Goal: Task Accomplishment & Management: Use online tool/utility

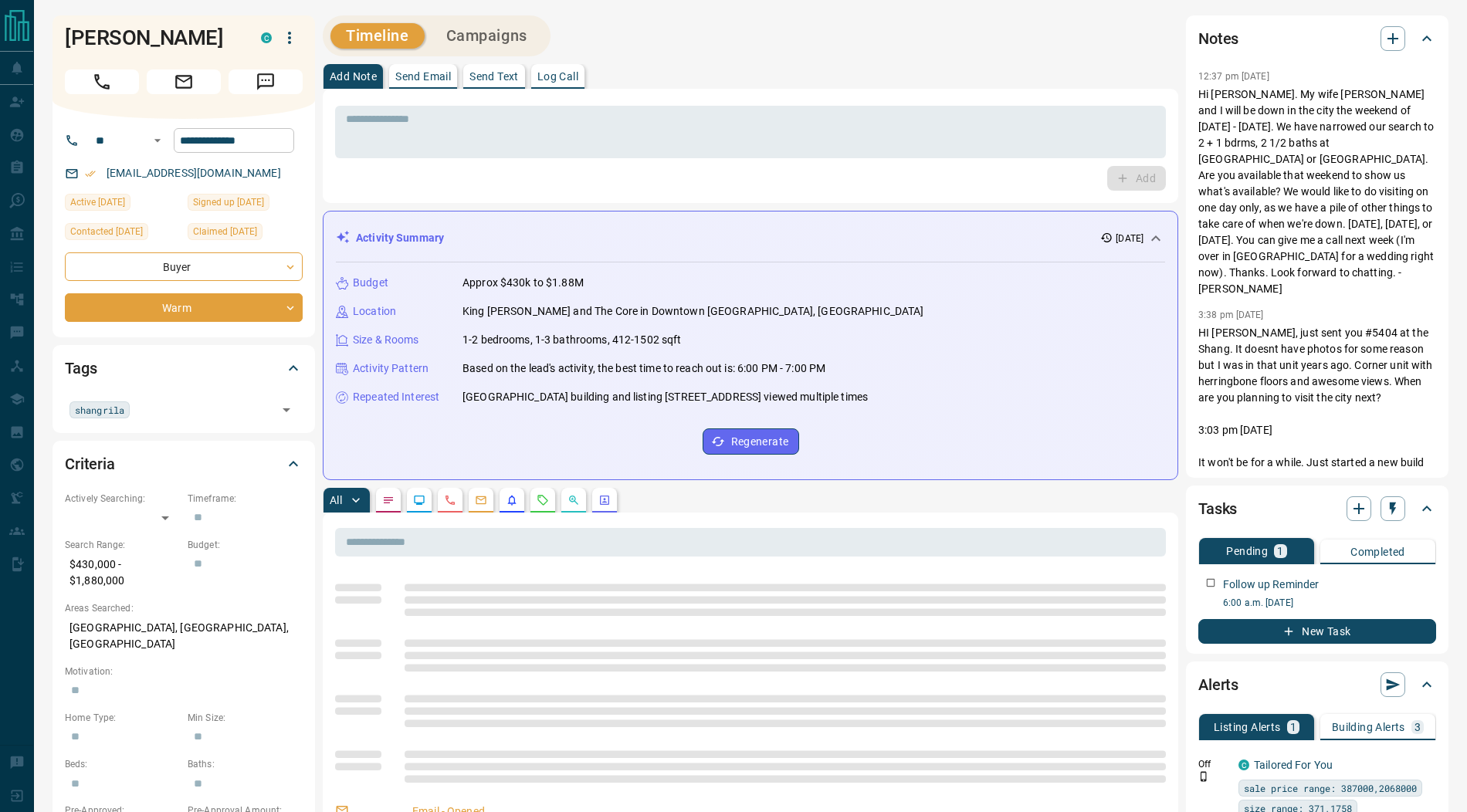
click at [269, 140] on input "**********" at bounding box center [234, 140] width 121 height 25
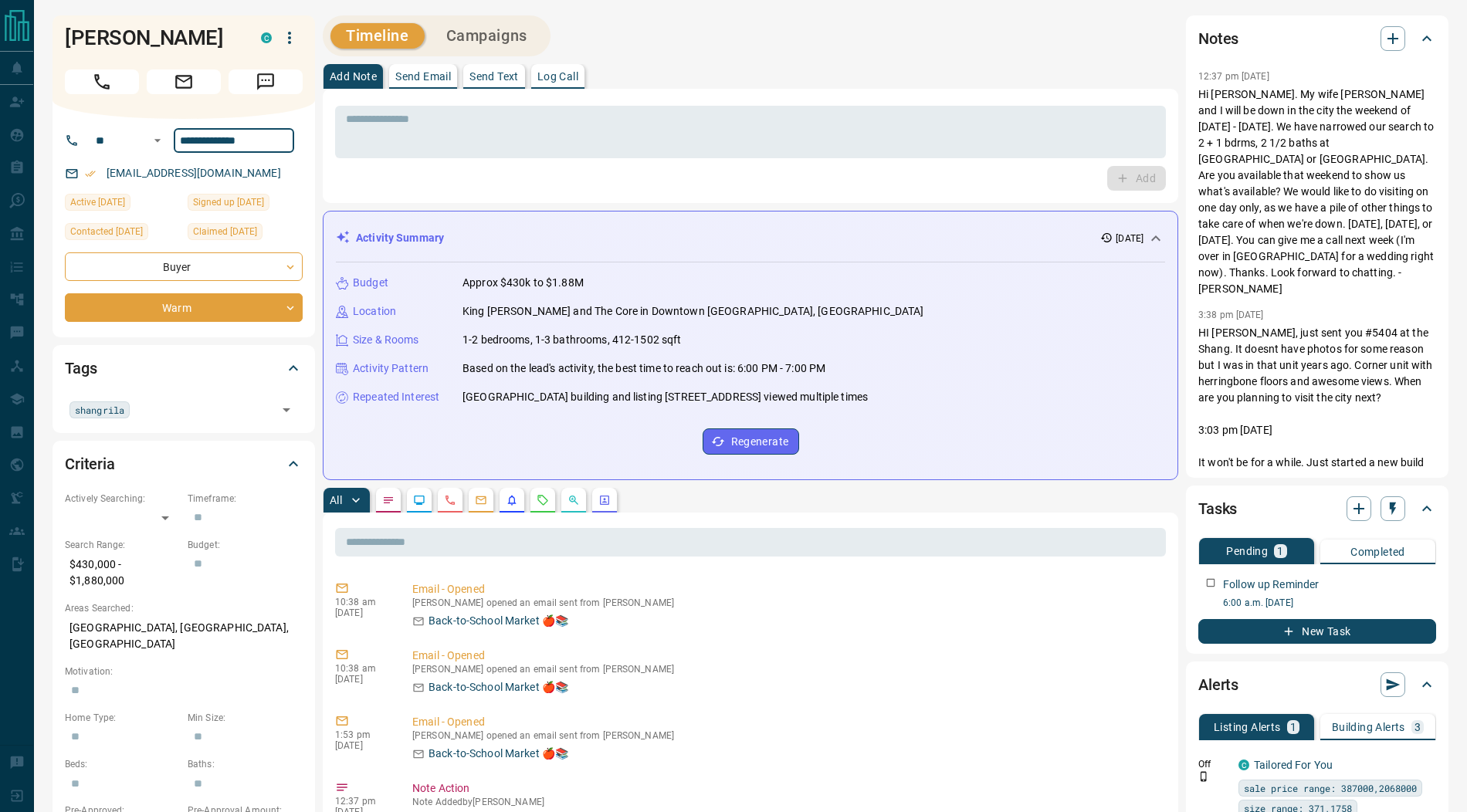
click at [269, 140] on input "**********" at bounding box center [234, 140] width 121 height 25
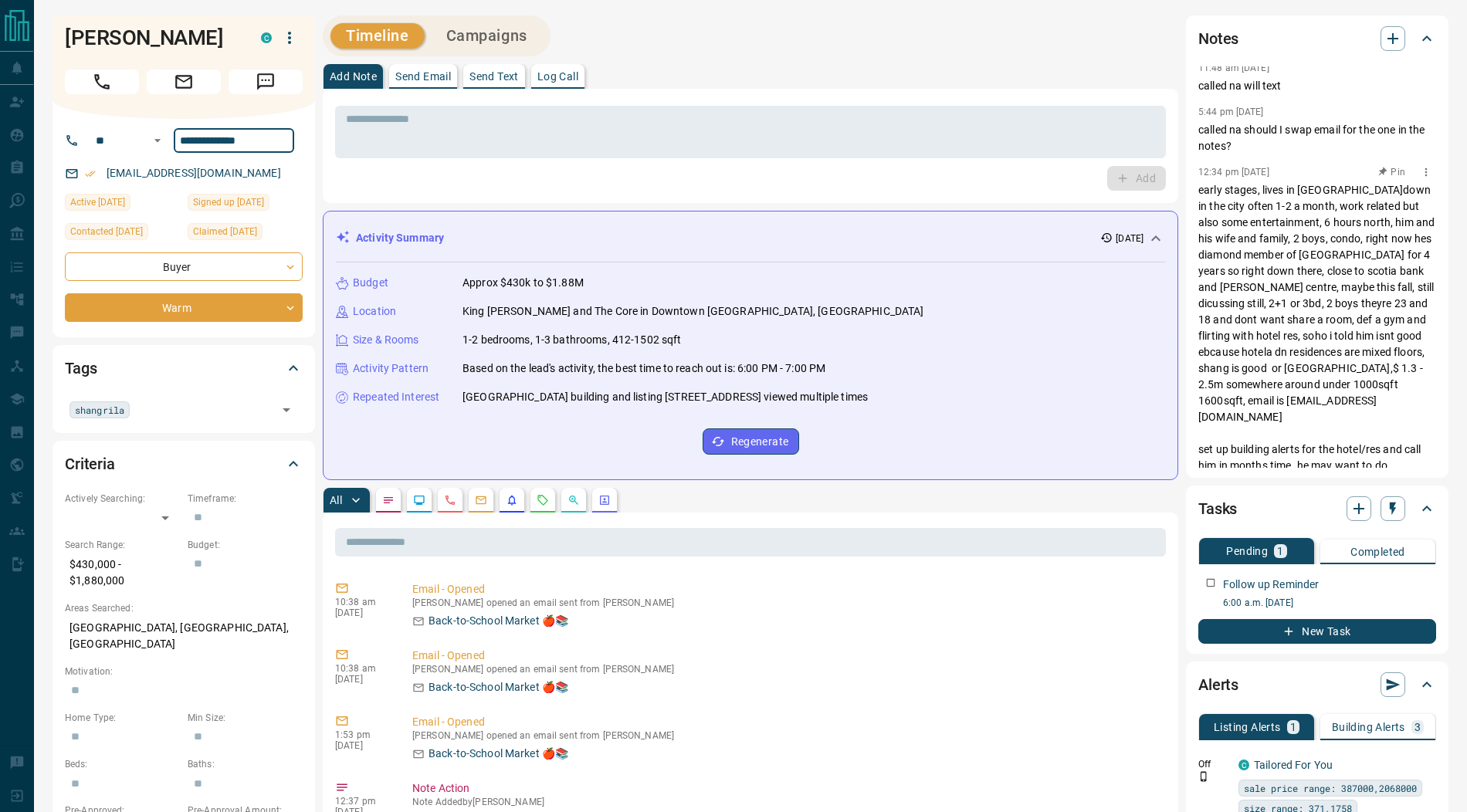
scroll to position [525, 0]
click at [390, 130] on textarea at bounding box center [750, 132] width 809 height 40
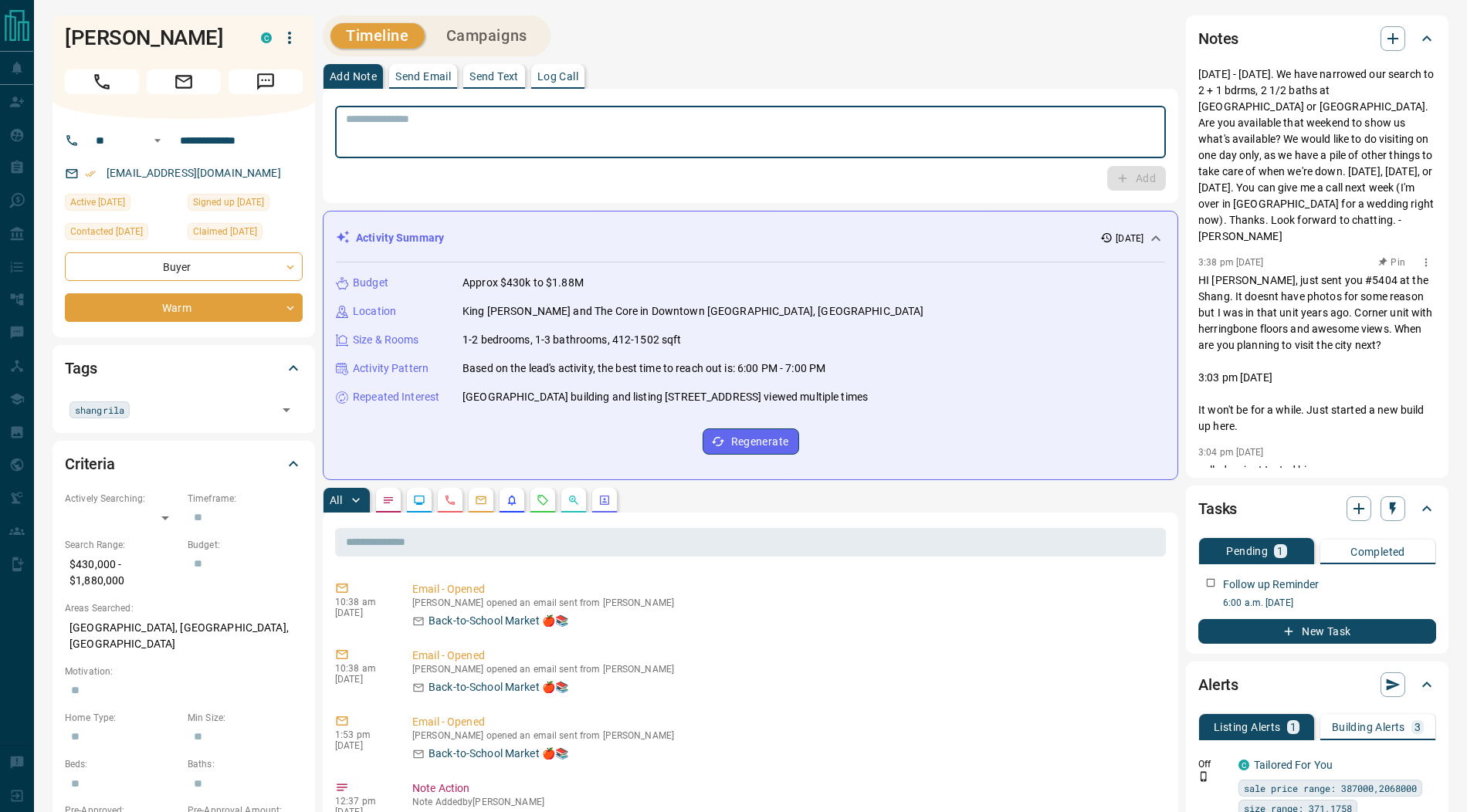
scroll to position [0, 0]
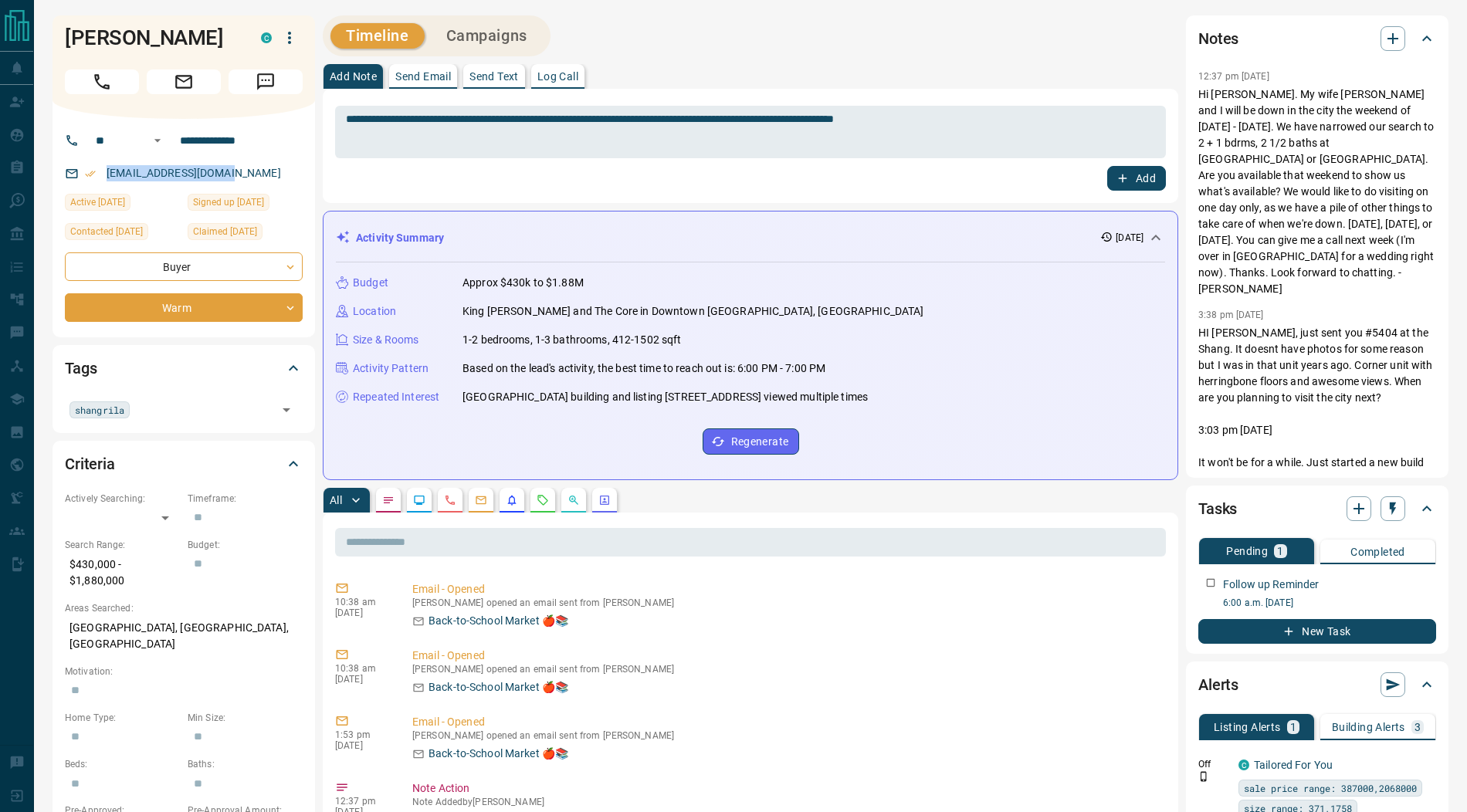
drag, startPoint x: 236, startPoint y: 170, endPoint x: 102, endPoint y: 181, distance: 134.5
click at [102, 181] on div "davegrant@eastlink.ca" at bounding box center [183, 173] width 238 height 26
copy link "davegrant@eastlink.ca"
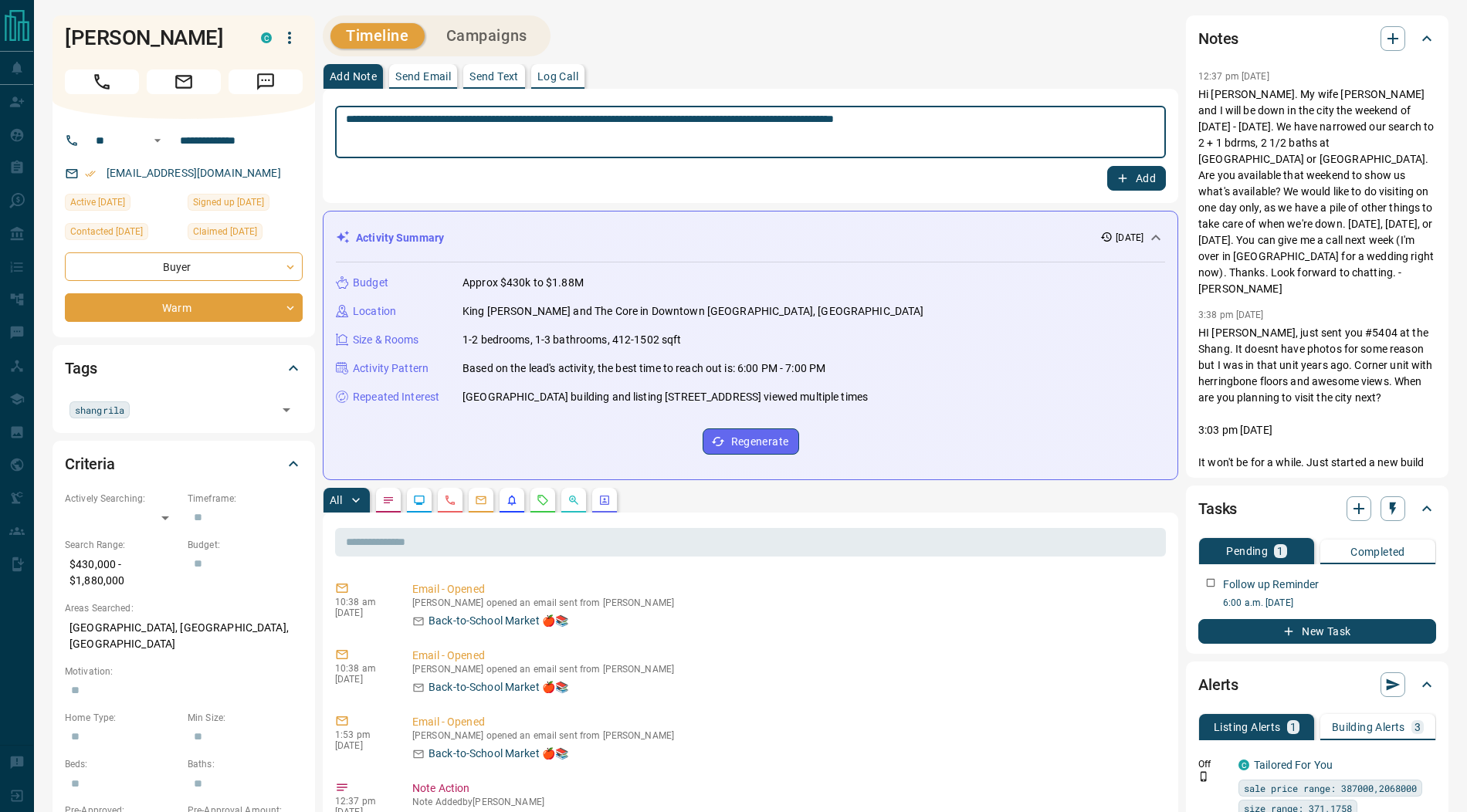
drag, startPoint x: 373, startPoint y: 120, endPoint x: 419, endPoint y: 87, distance: 56.6
click at [373, 119] on textarea "**********" at bounding box center [750, 132] width 809 height 40
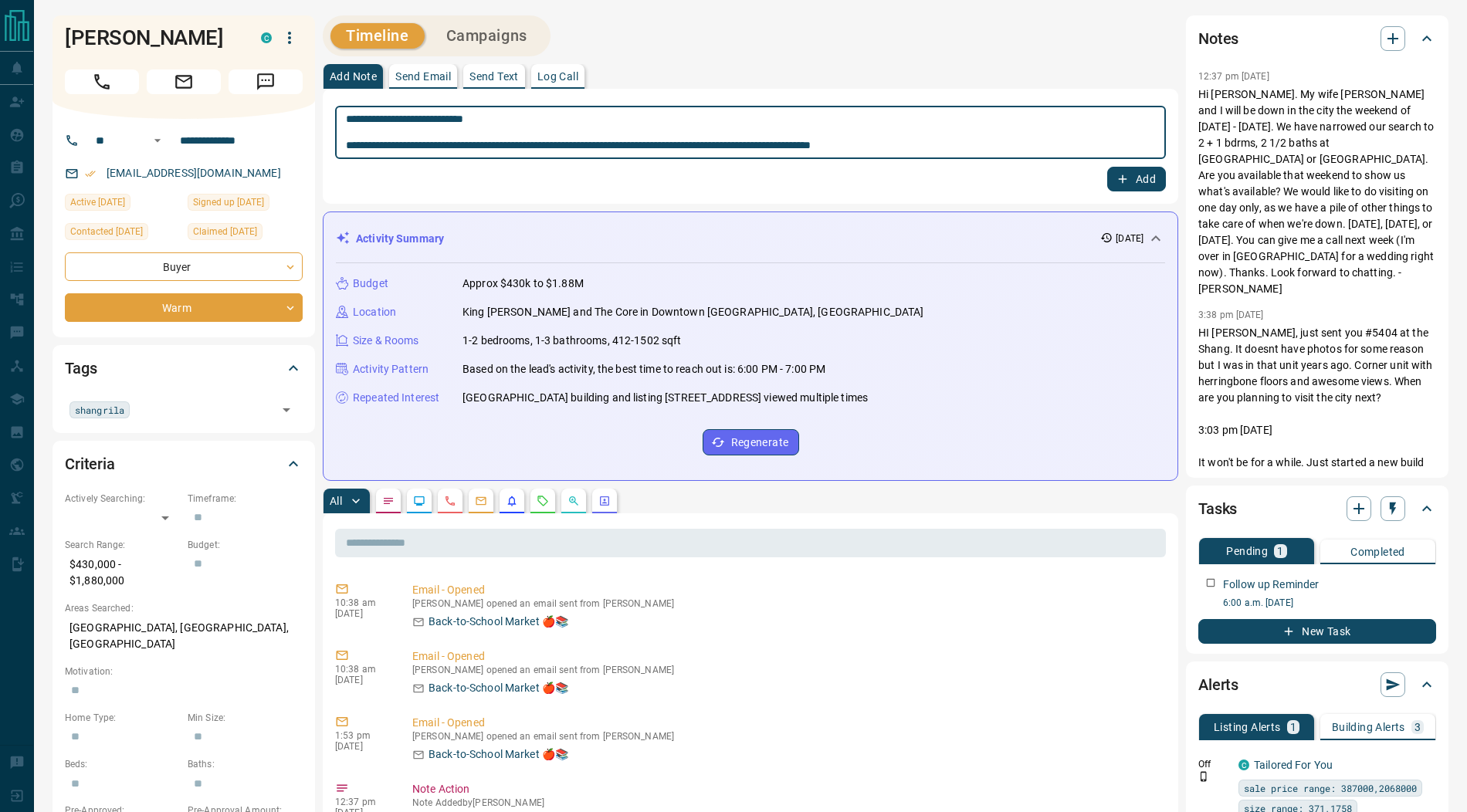
click at [383, 146] on textarea "**********" at bounding box center [750, 132] width 809 height 40
click at [540, 151] on textarea "**********" at bounding box center [750, 132] width 809 height 40
click at [539, 150] on textarea "**********" at bounding box center [750, 132] width 809 height 40
click at [588, 148] on textarea "**********" at bounding box center [750, 132] width 809 height 40
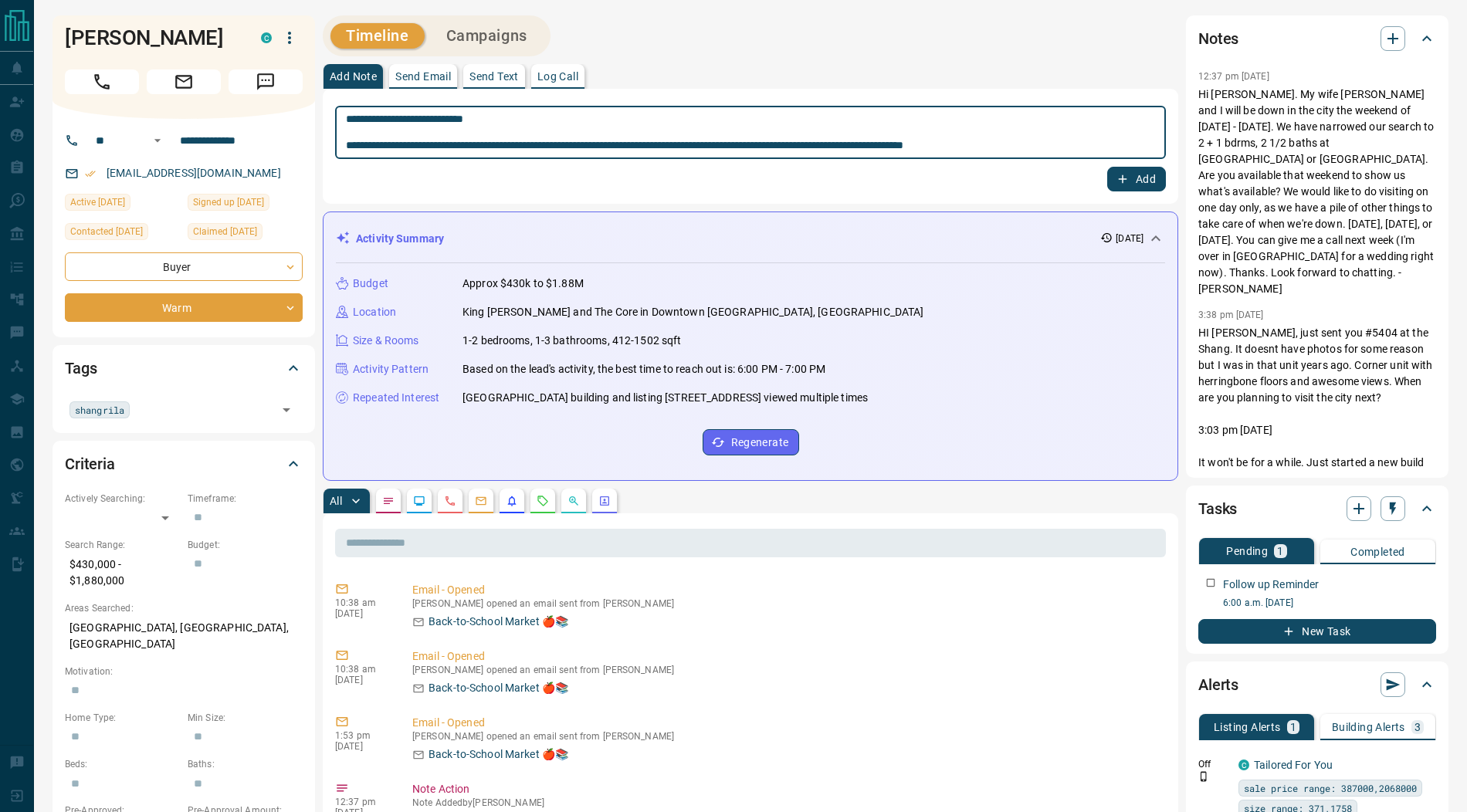
click at [588, 148] on textarea "**********" at bounding box center [750, 132] width 809 height 40
click at [583, 146] on textarea "**********" at bounding box center [750, 132] width 809 height 40
click at [635, 148] on textarea "**********" at bounding box center [750, 132] width 809 height 40
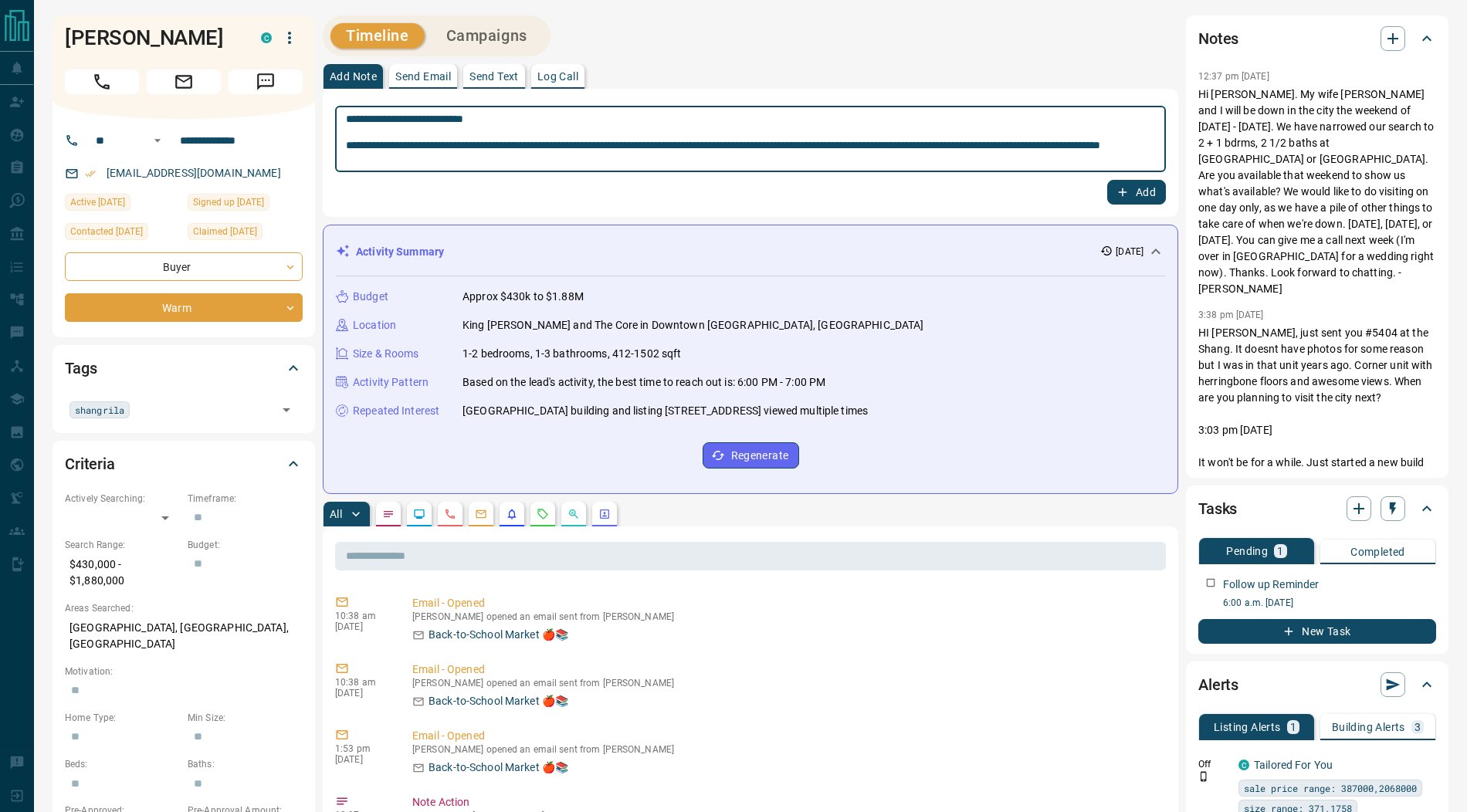
click at [1065, 146] on textarea "**********" at bounding box center [750, 139] width 809 height 53
click at [541, 161] on textarea "**********" at bounding box center [750, 139] width 809 height 53
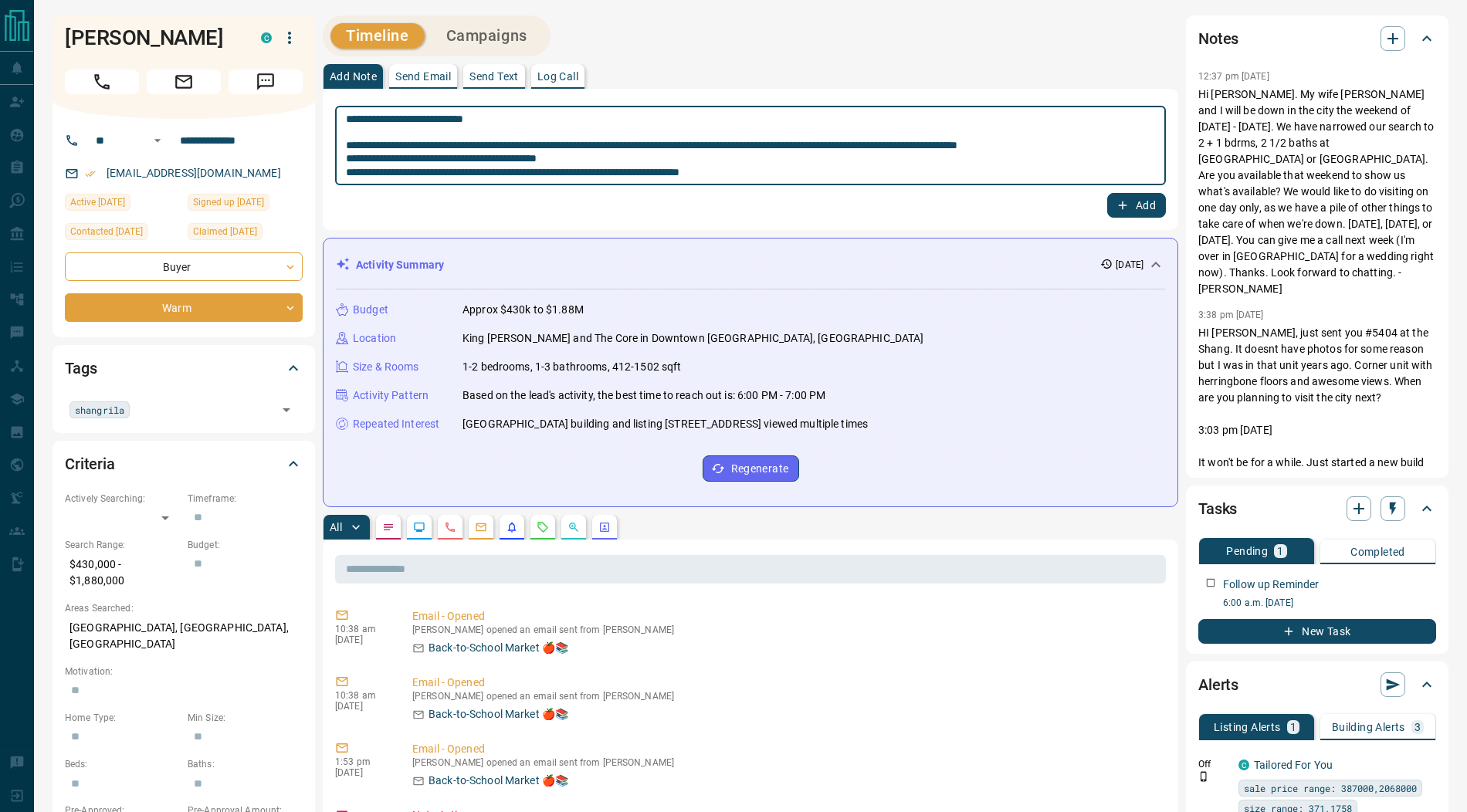
type textarea "**********"
click at [1144, 202] on button "Add" at bounding box center [1136, 206] width 59 height 25
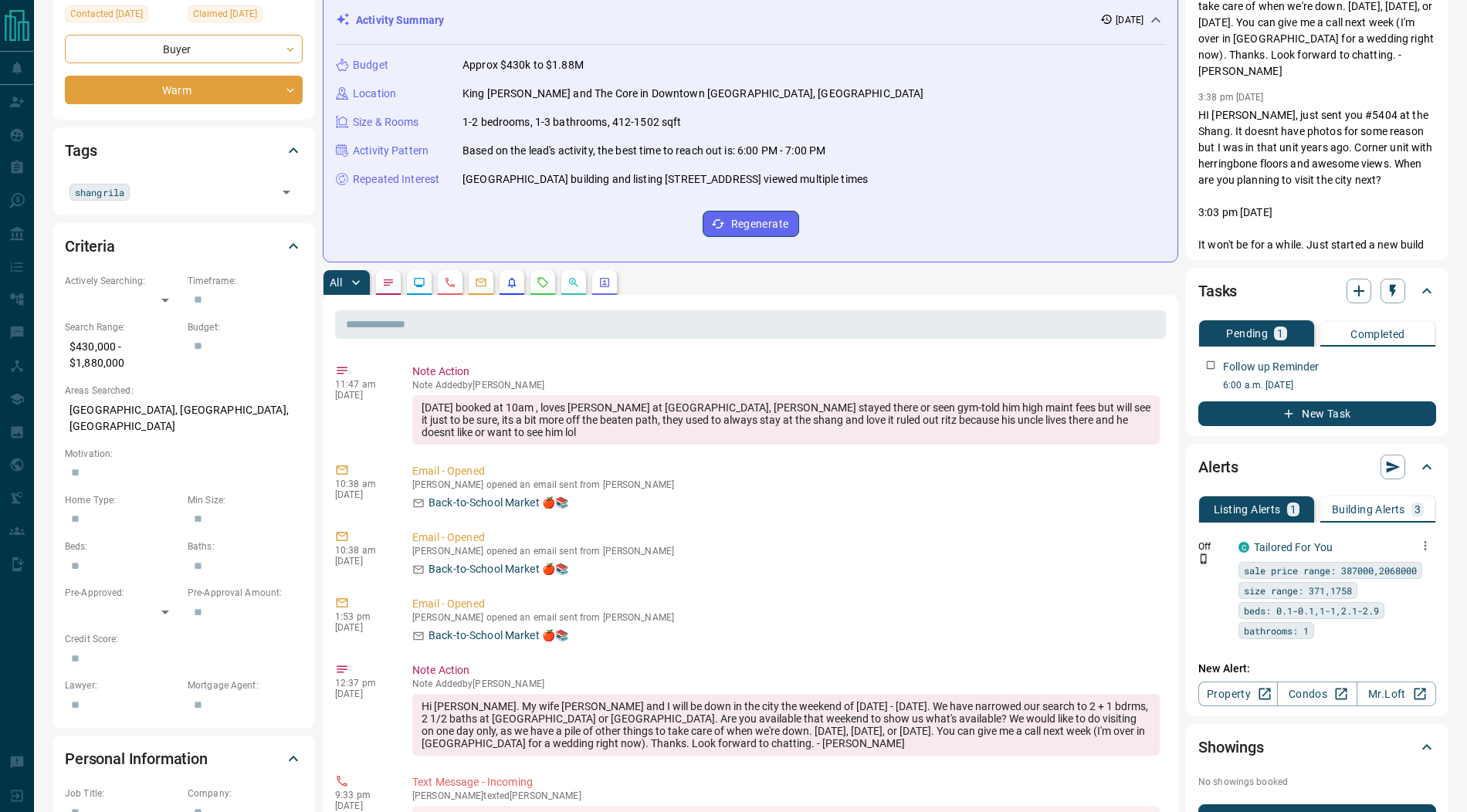
scroll to position [224, 0]
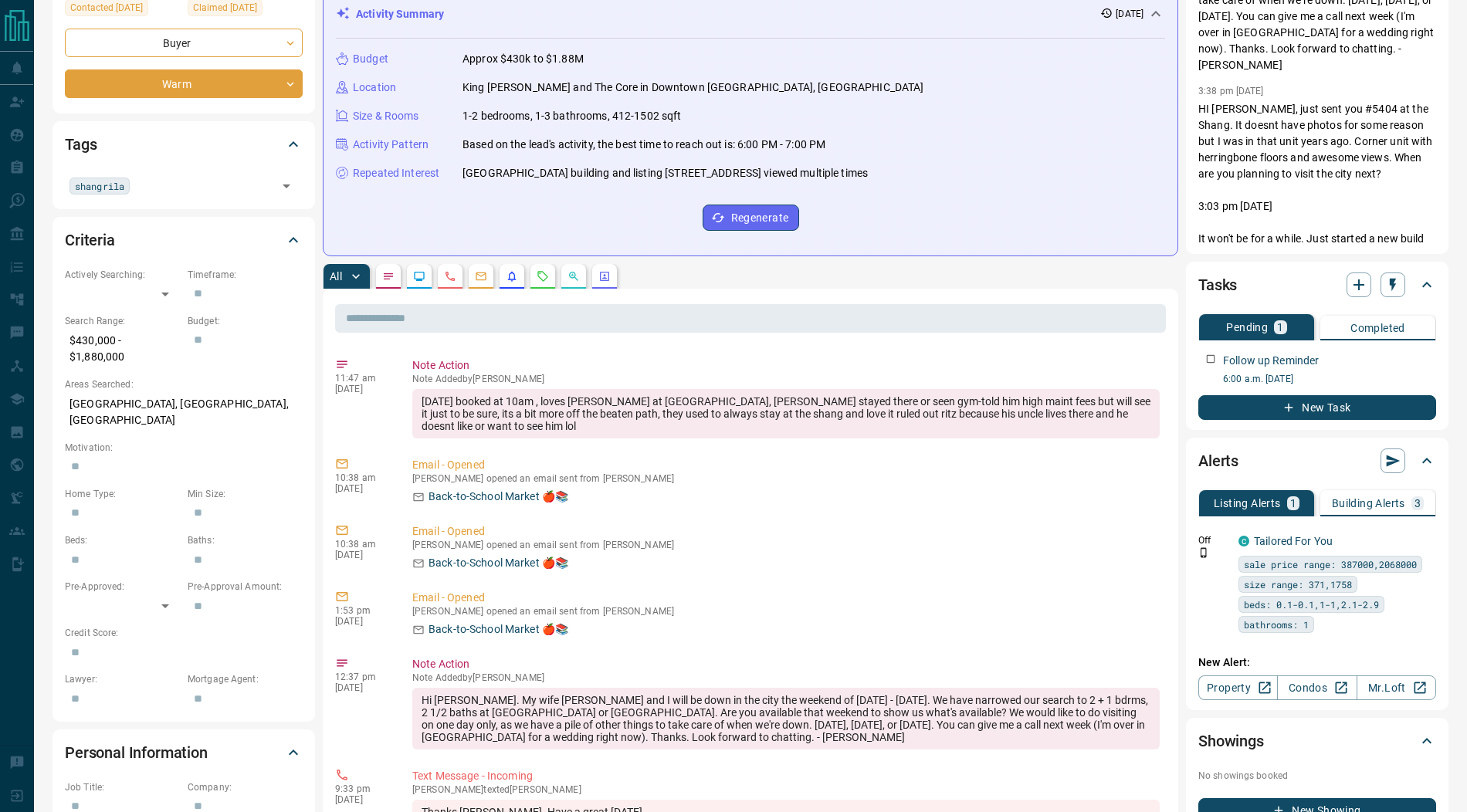
click at [1358, 505] on p "Building Alerts" at bounding box center [1368, 502] width 74 height 11
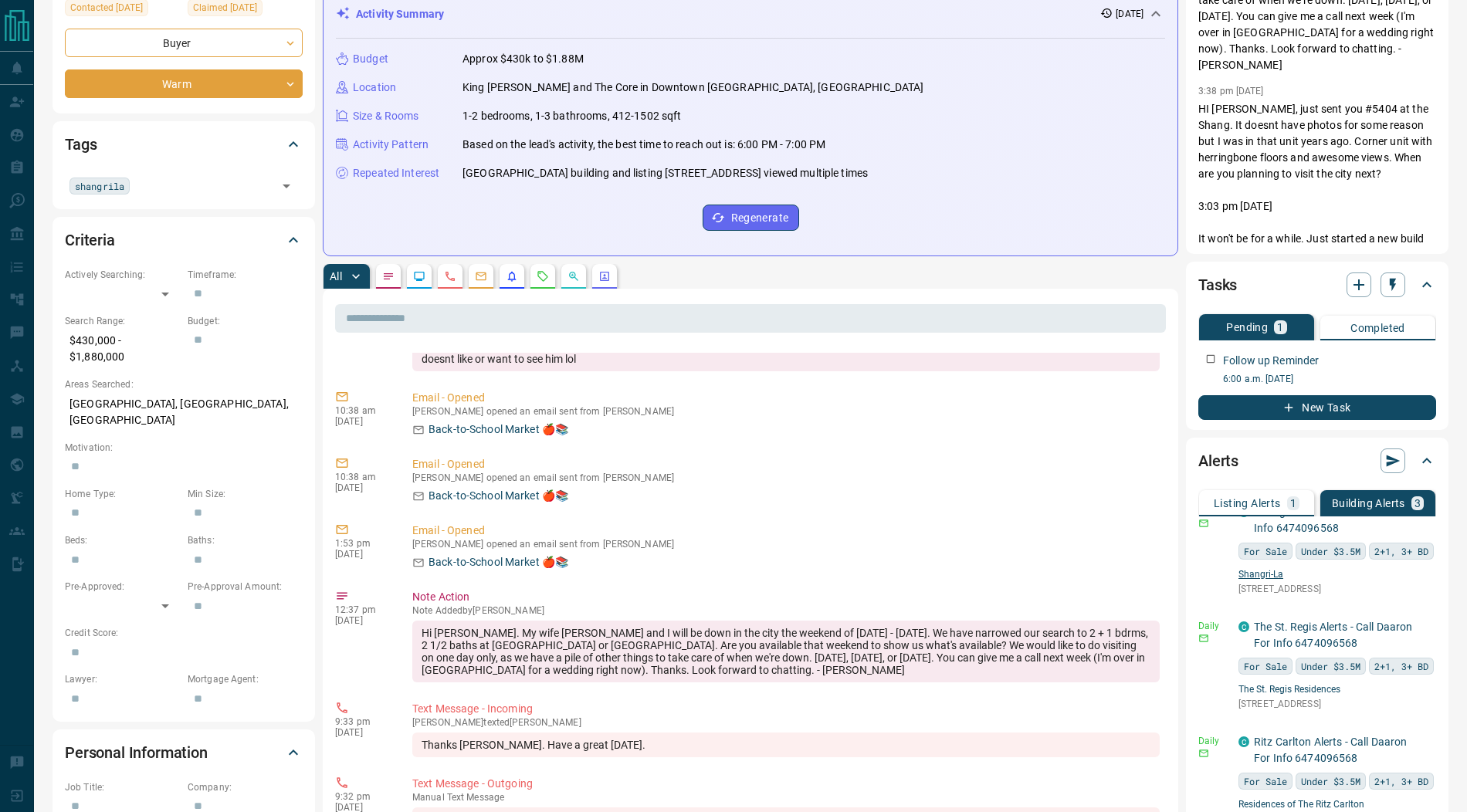
scroll to position [94, 0]
click at [1423, 728] on icon "button" at bounding box center [1425, 734] width 14 height 14
click at [1411, 751] on link "Edit" at bounding box center [1396, 756] width 34 height 15
click at [1125, 269] on div at bounding box center [733, 406] width 1467 height 812
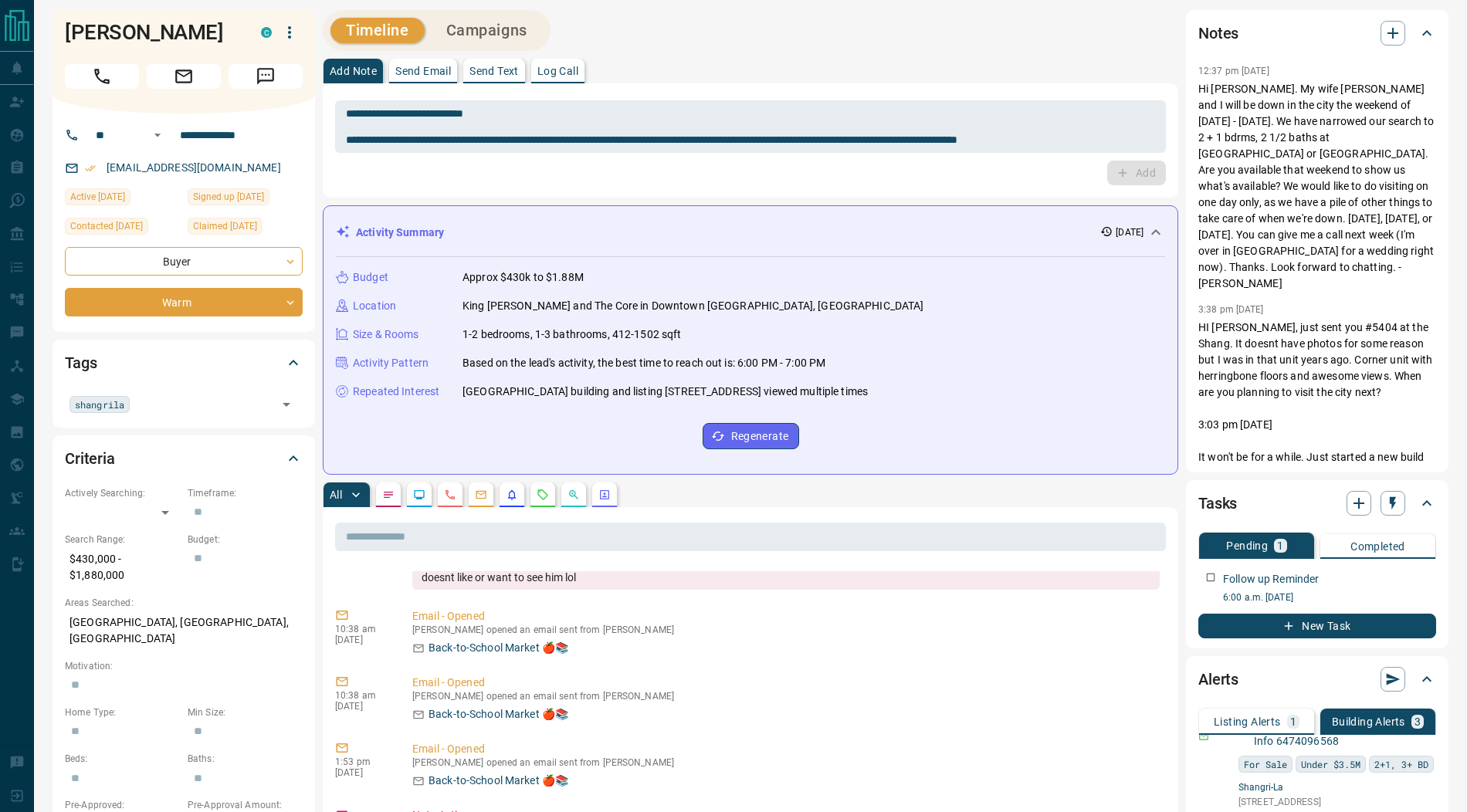
scroll to position [0, 0]
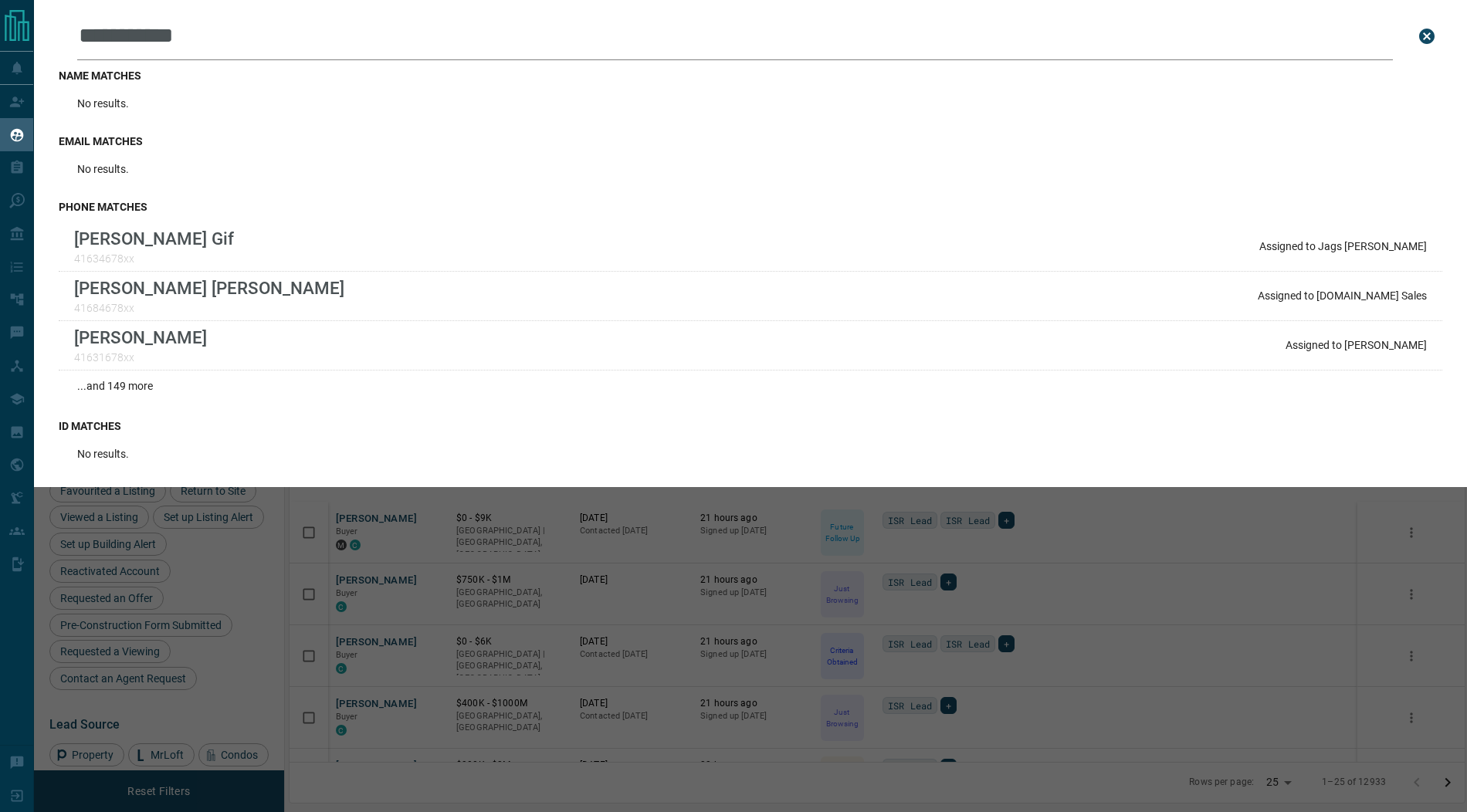
scroll to position [674, 1175]
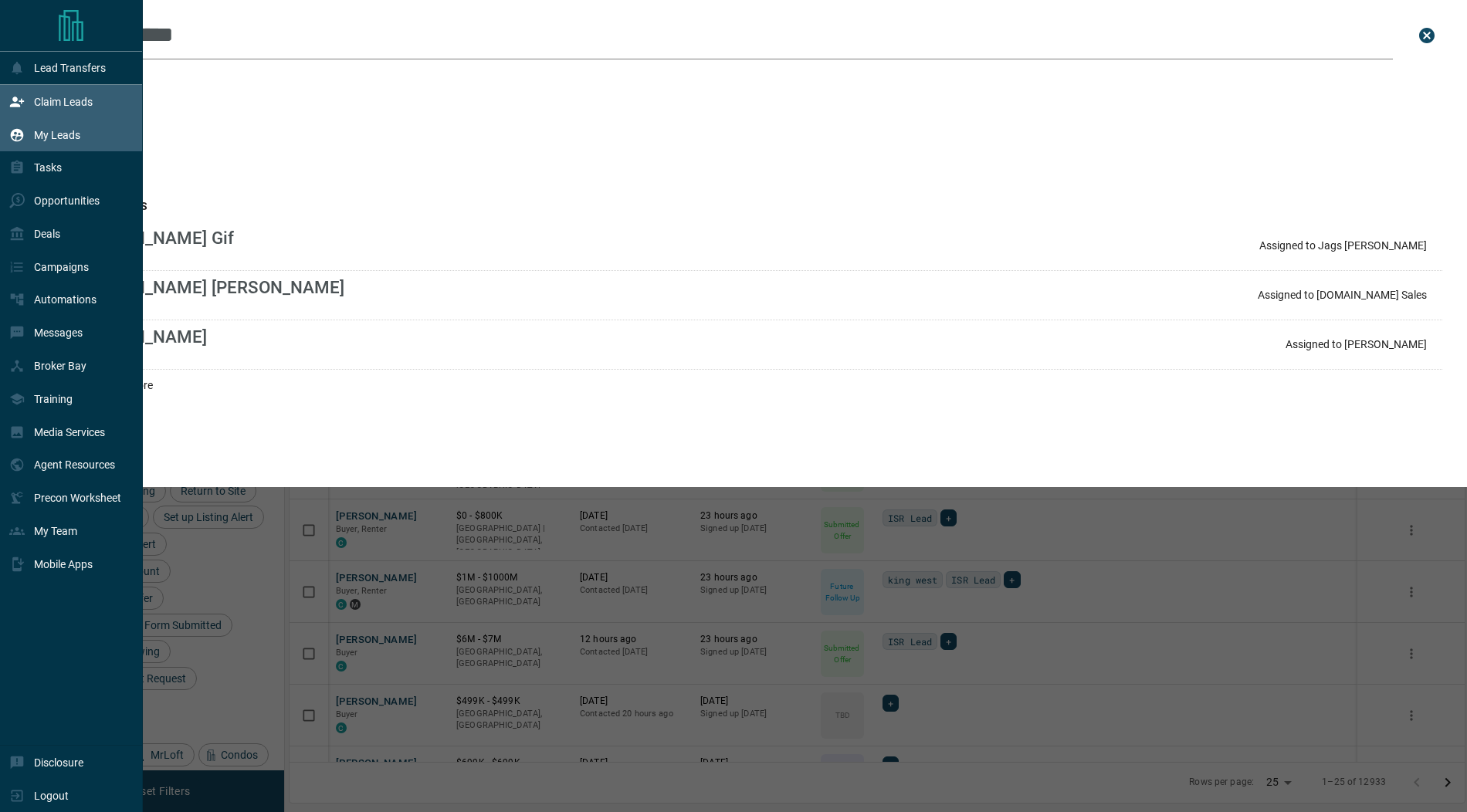
click at [21, 107] on icon at bounding box center [17, 102] width 16 height 16
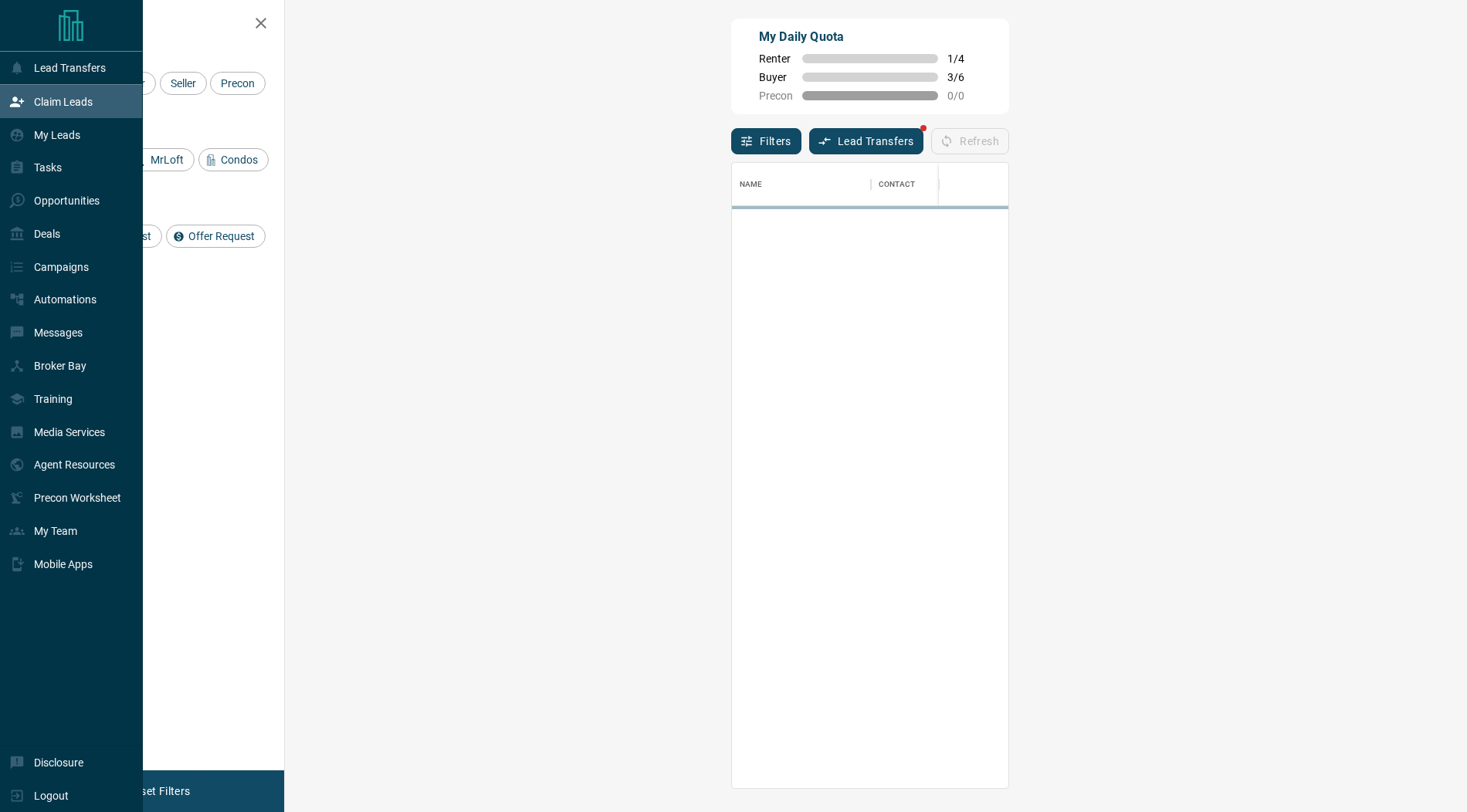
scroll to position [625, 1149]
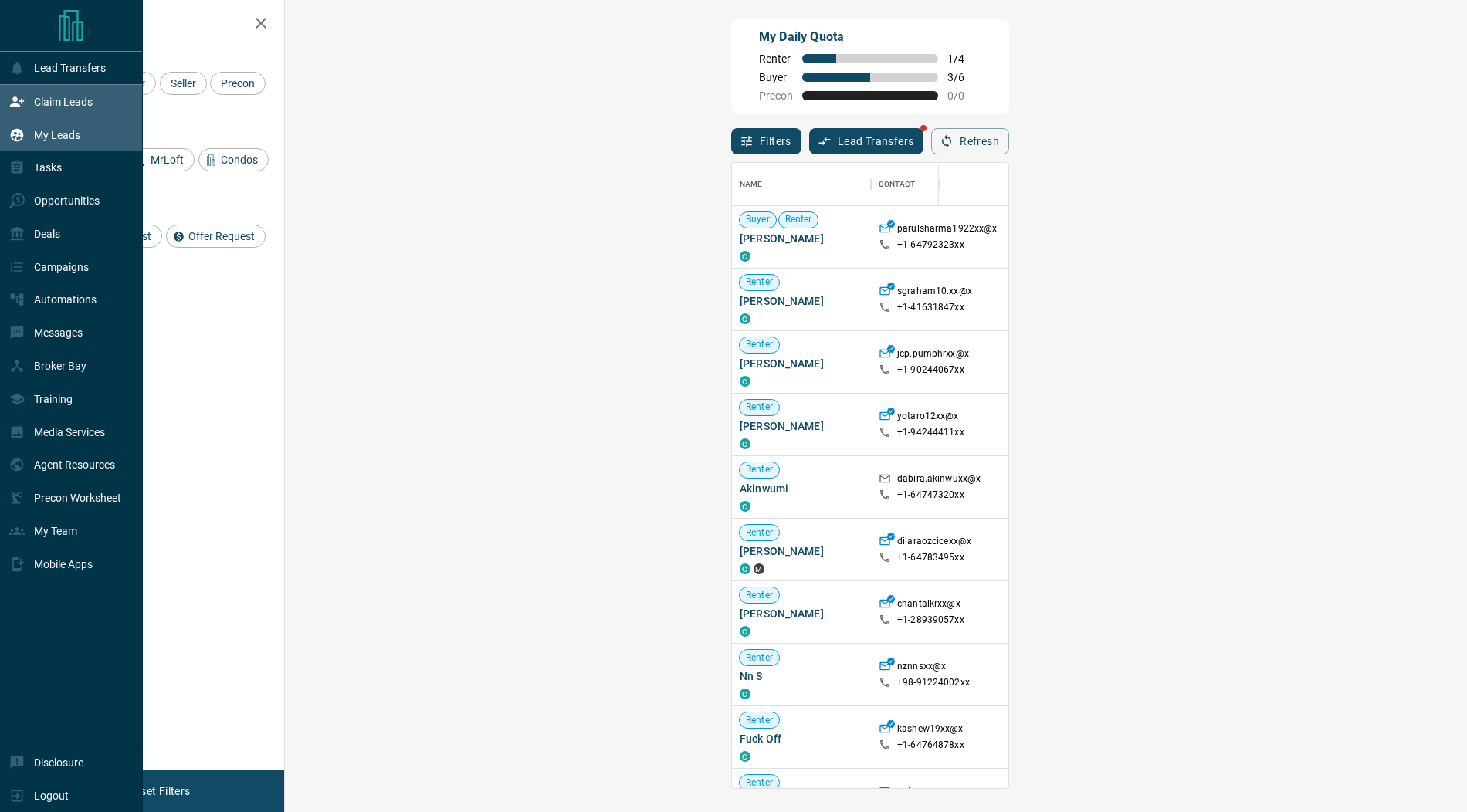
drag, startPoint x: 55, startPoint y: 128, endPoint x: 59, endPoint y: 118, distance: 10.8
click at [55, 129] on p "My Leads" at bounding box center [57, 135] width 46 height 12
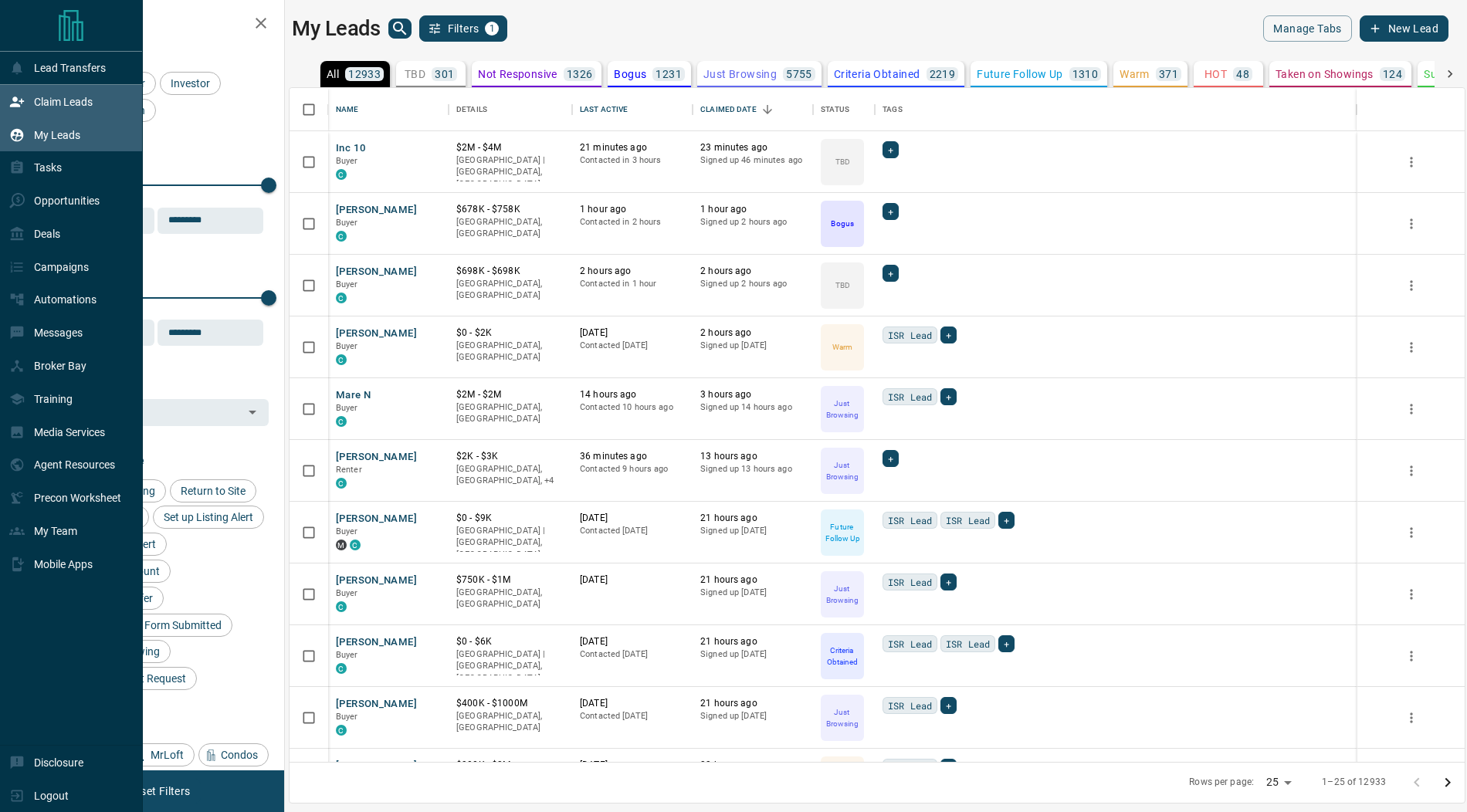
scroll to position [674, 1175]
click at [64, 106] on p "Claim Leads" at bounding box center [63, 102] width 59 height 12
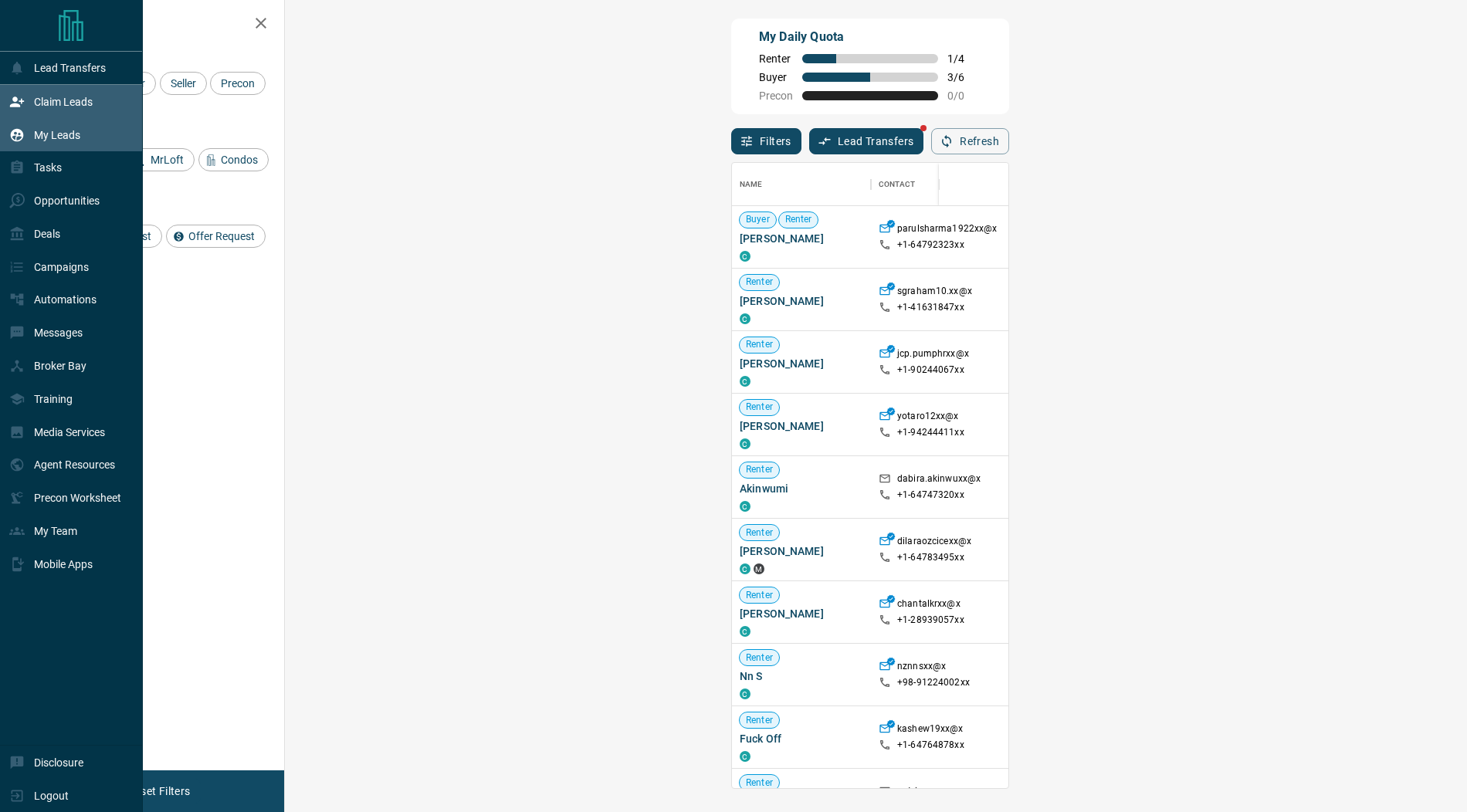
click at [18, 127] on icon at bounding box center [17, 135] width 16 height 16
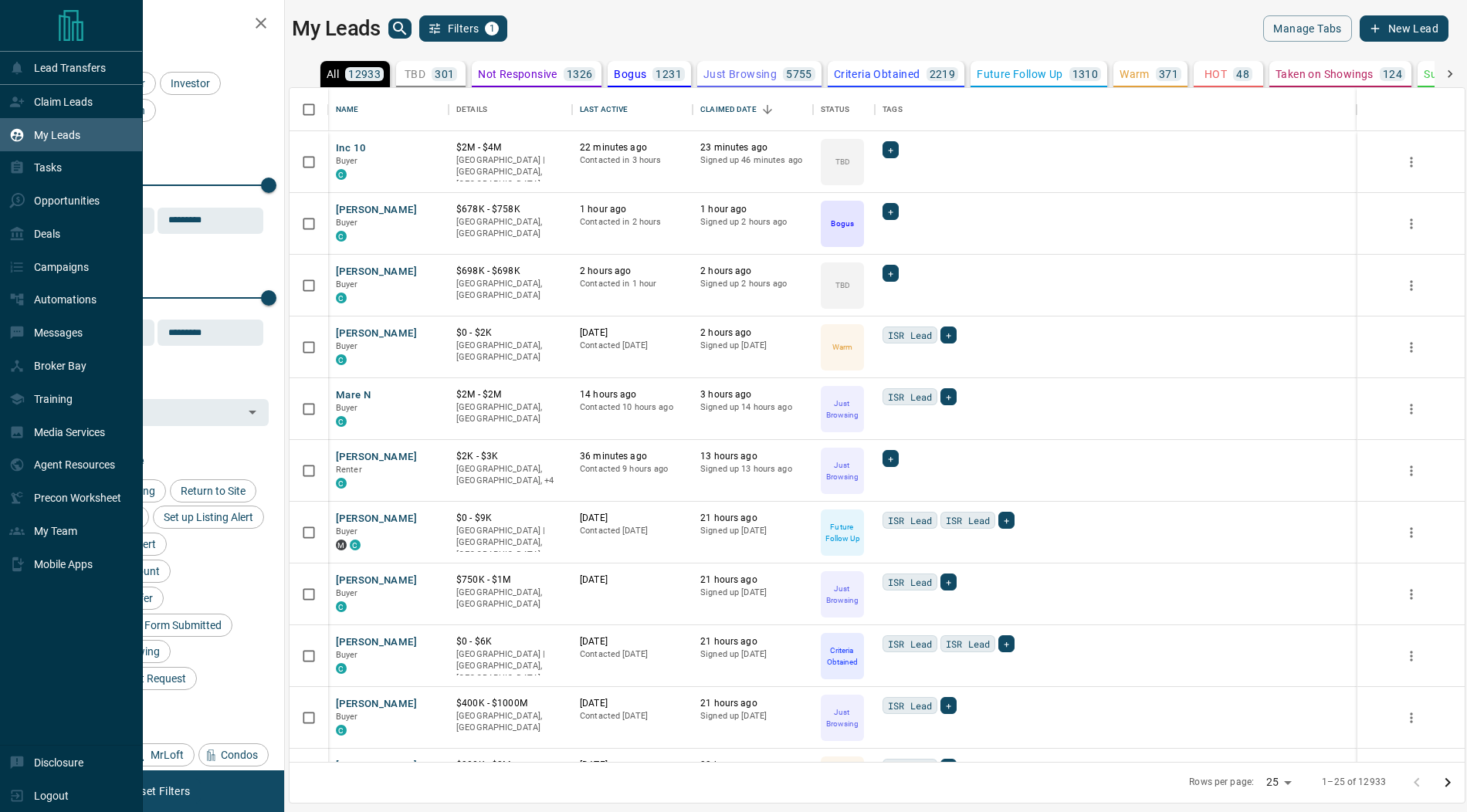
scroll to position [674, 1175]
click at [28, 102] on div "Claim Leads" at bounding box center [50, 101] width 83 height 26
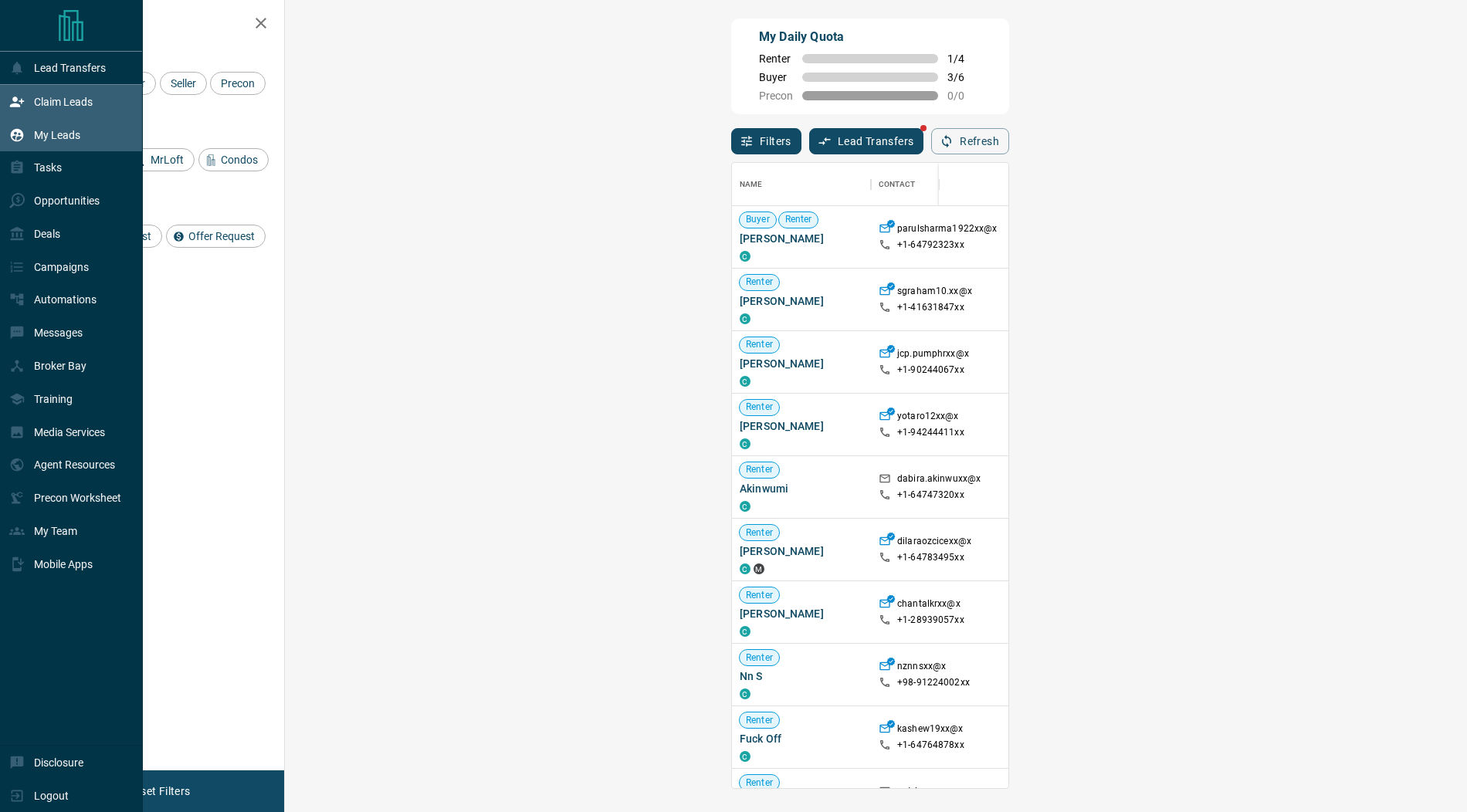
scroll to position [625, 1149]
click at [44, 140] on div "My Leads" at bounding box center [45, 135] width 71 height 26
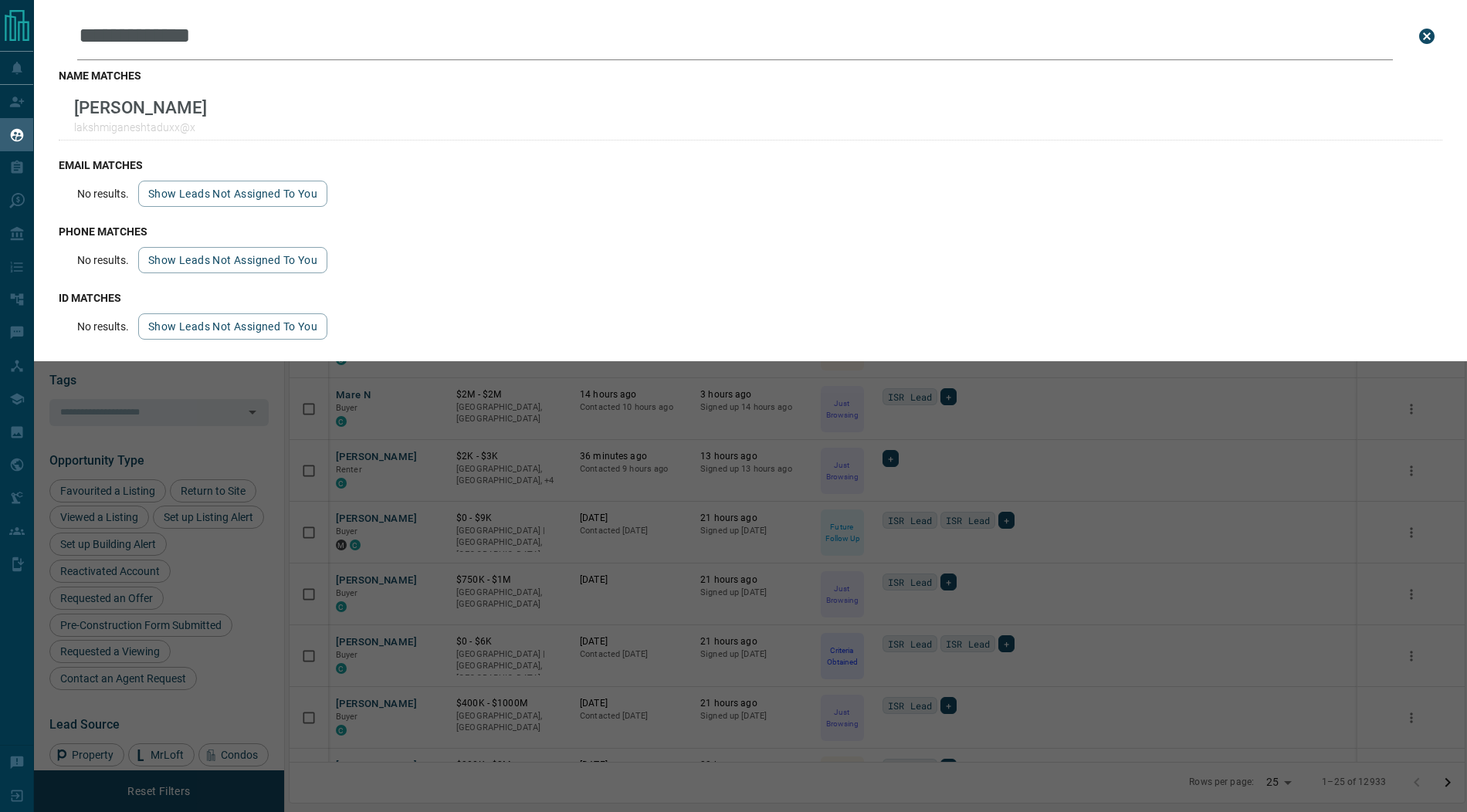
scroll to position [674, 1175]
click at [1432, 41] on icon "close search bar" at bounding box center [1427, 36] width 16 height 16
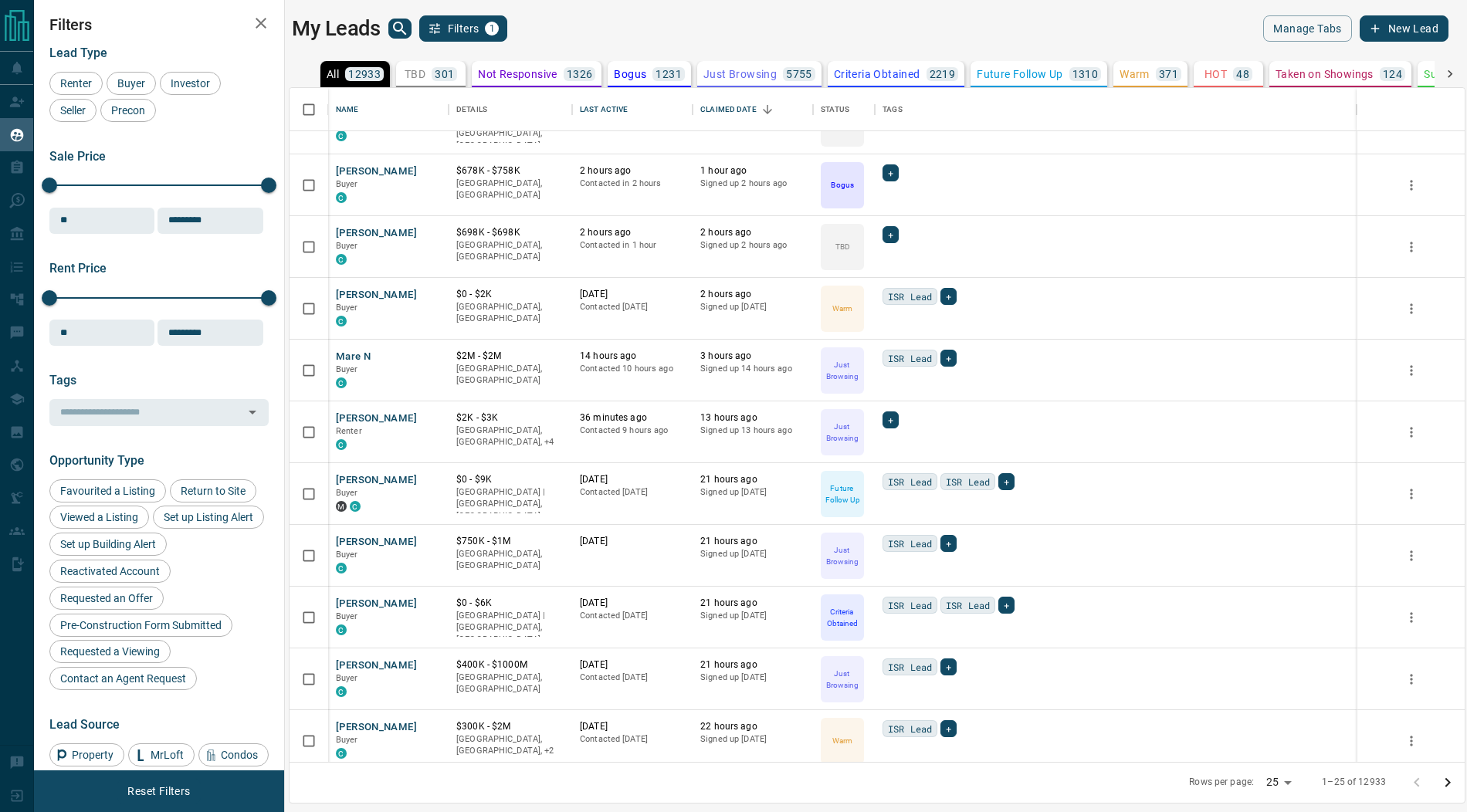
scroll to position [0, 0]
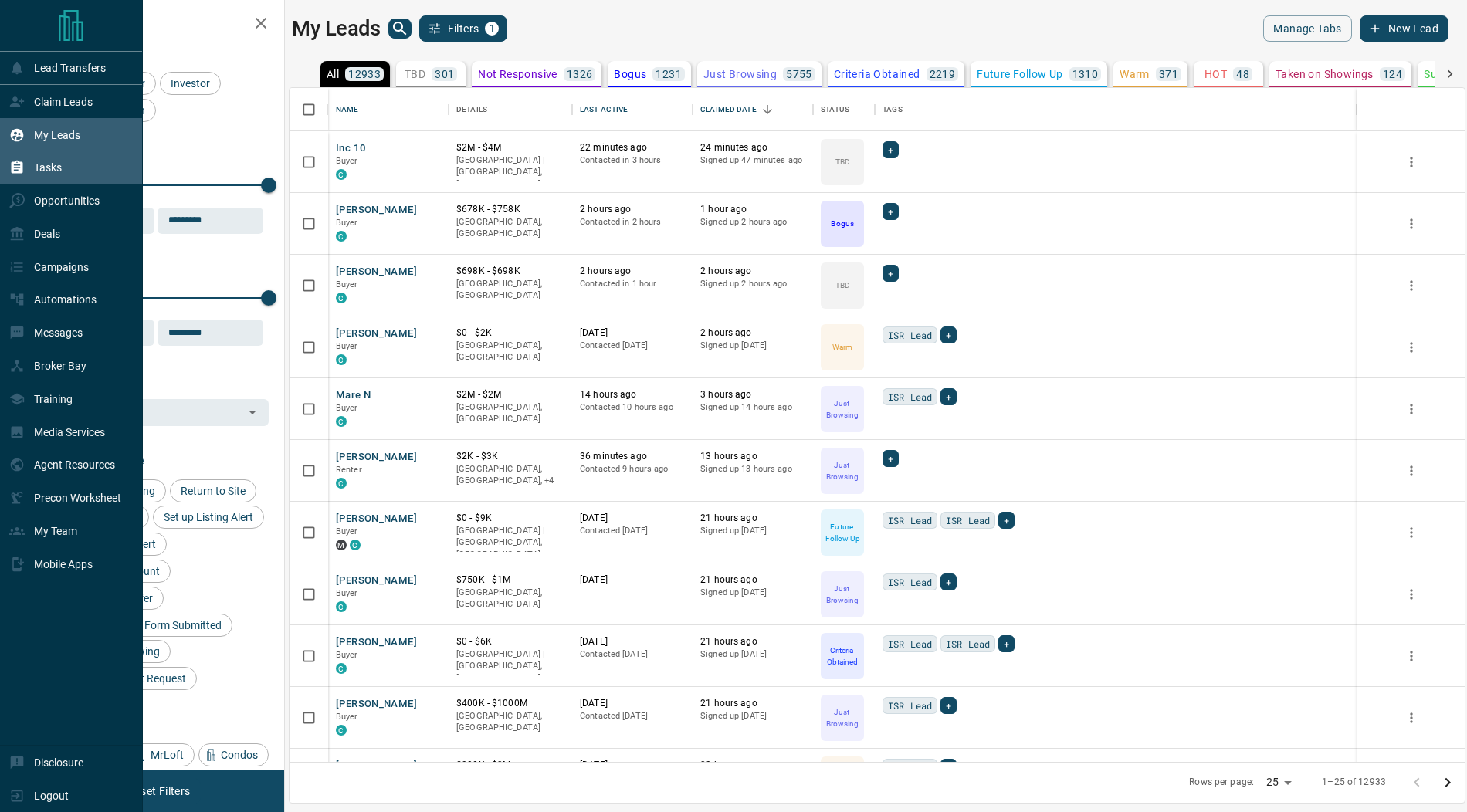
click at [44, 173] on div "Tasks" at bounding box center [36, 168] width 53 height 26
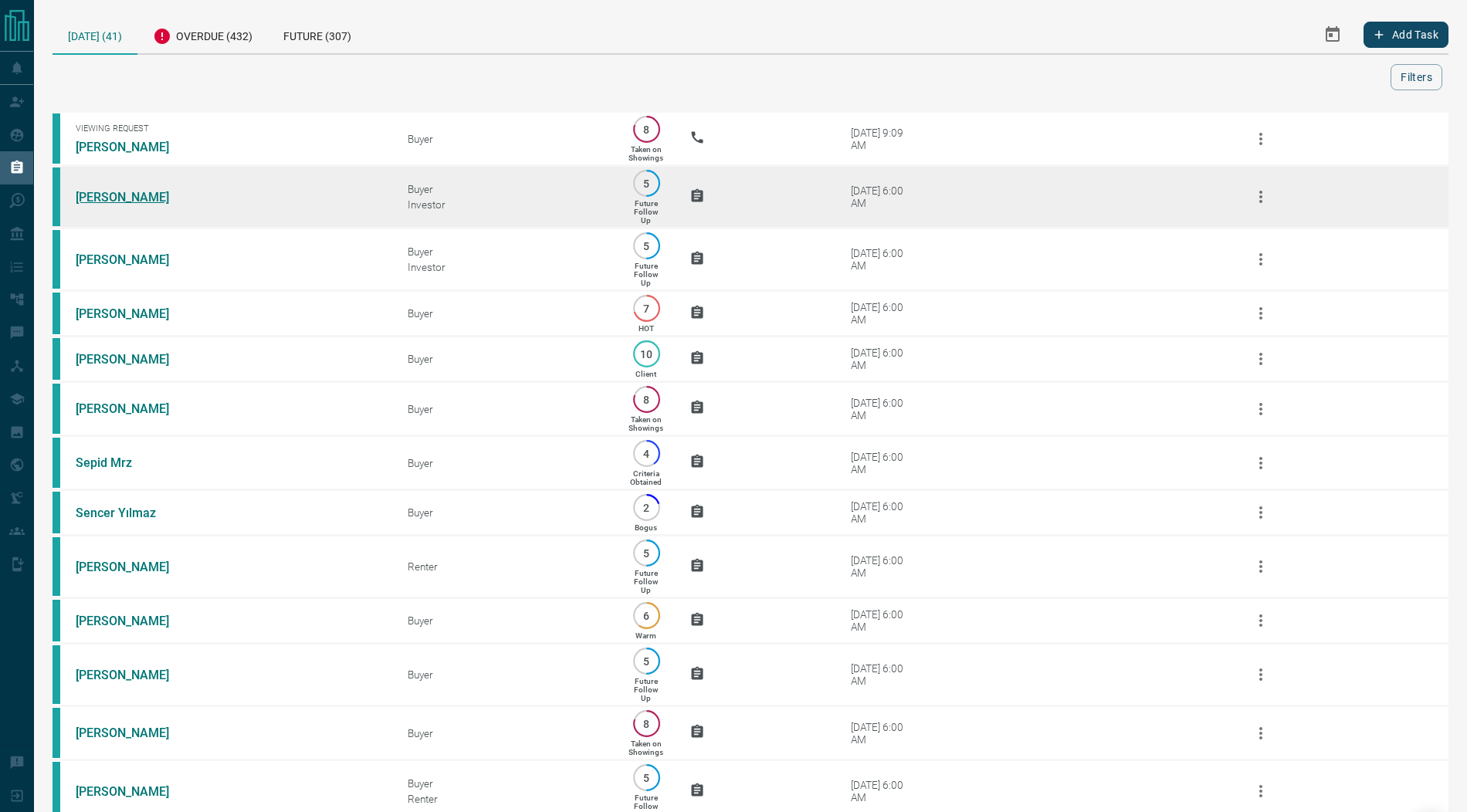
click at [111, 194] on link "Basheer Elsolh" at bounding box center [134, 197] width 116 height 15
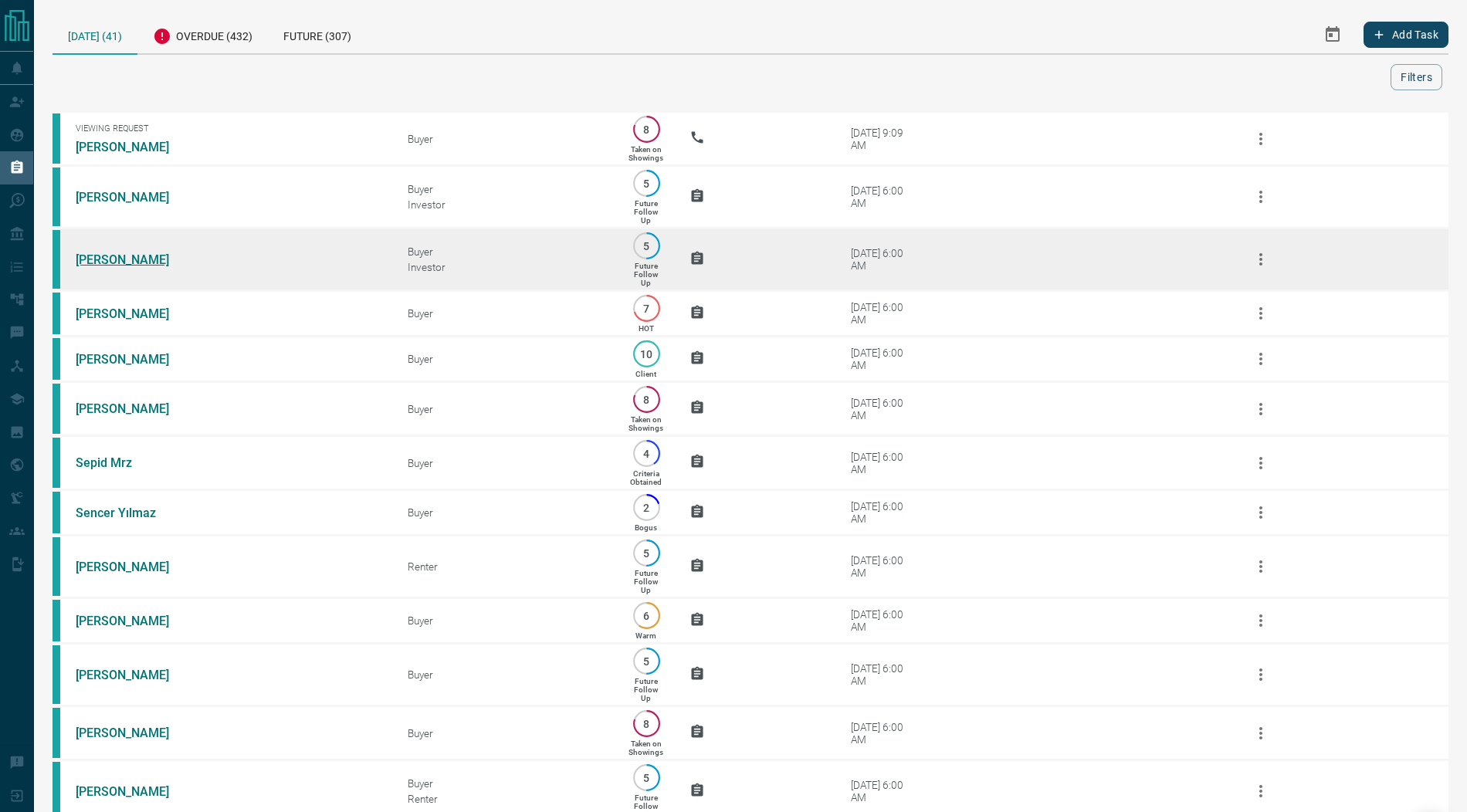
click at [105, 263] on link "Vanessa Ford" at bounding box center [134, 259] width 116 height 15
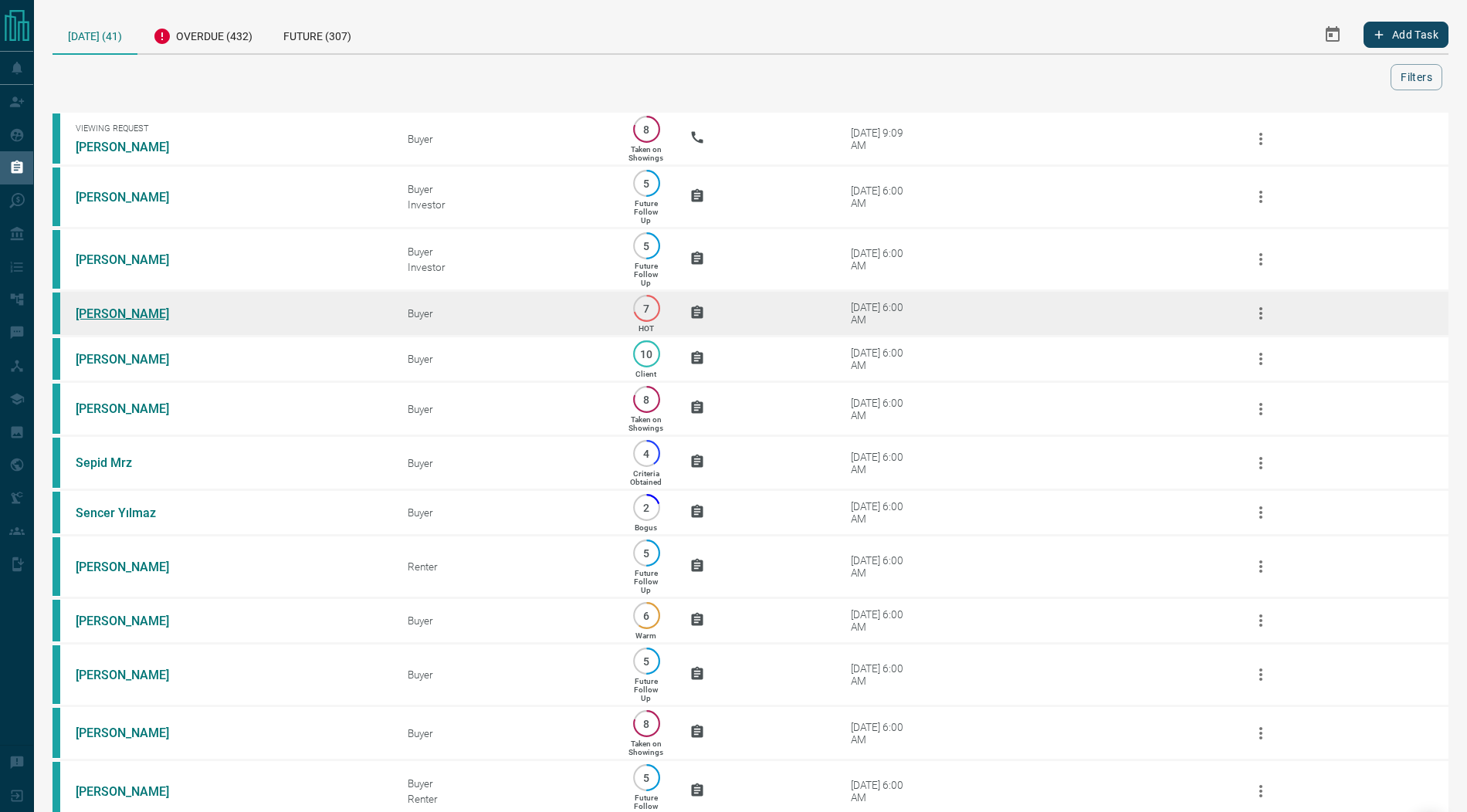
click at [107, 316] on link "Ruby Zhang" at bounding box center [134, 314] width 116 height 15
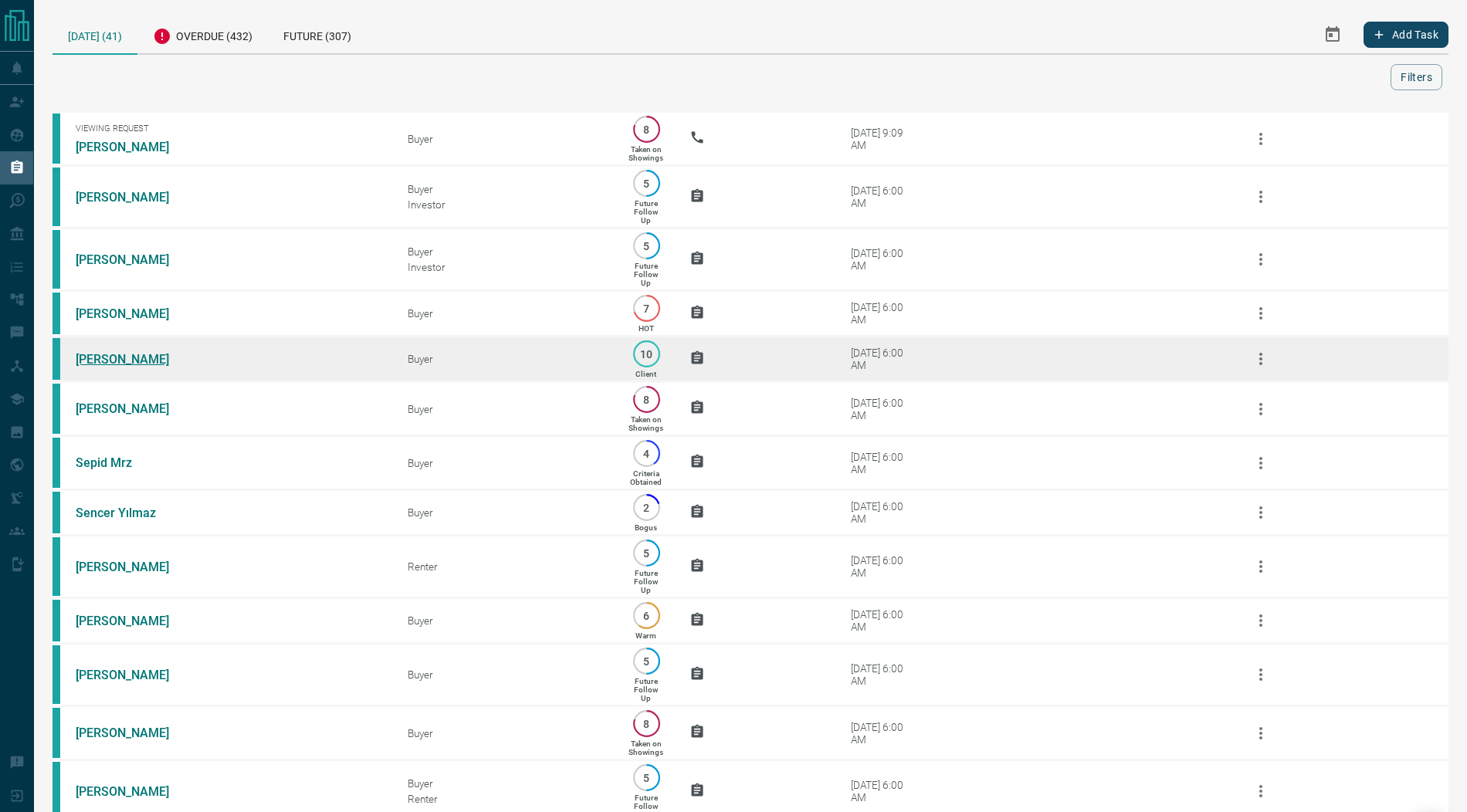
click at [98, 361] on link "Zeljko Grujic" at bounding box center [134, 359] width 116 height 15
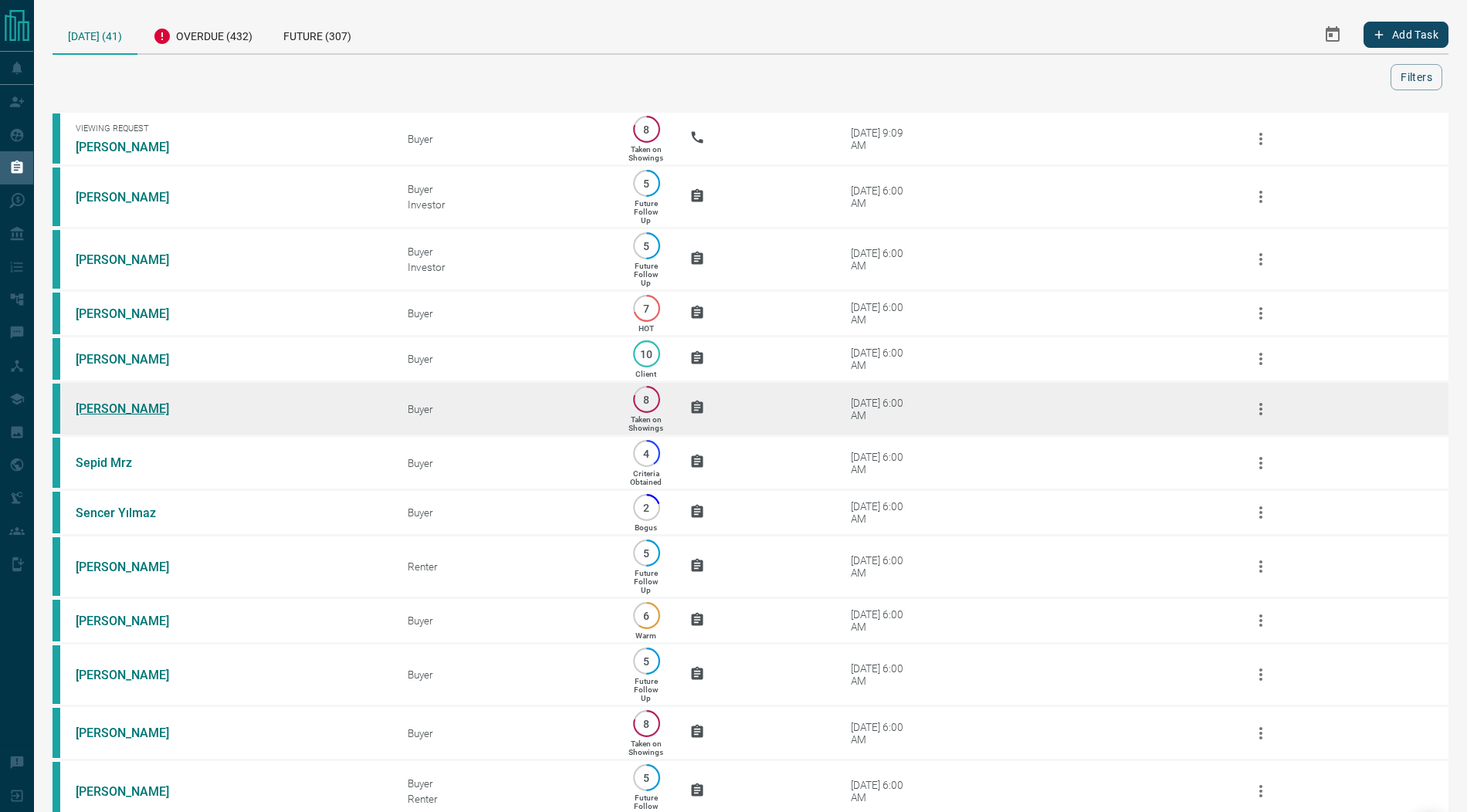
click at [100, 412] on link "Sarah Van Onlangs" at bounding box center [134, 409] width 116 height 15
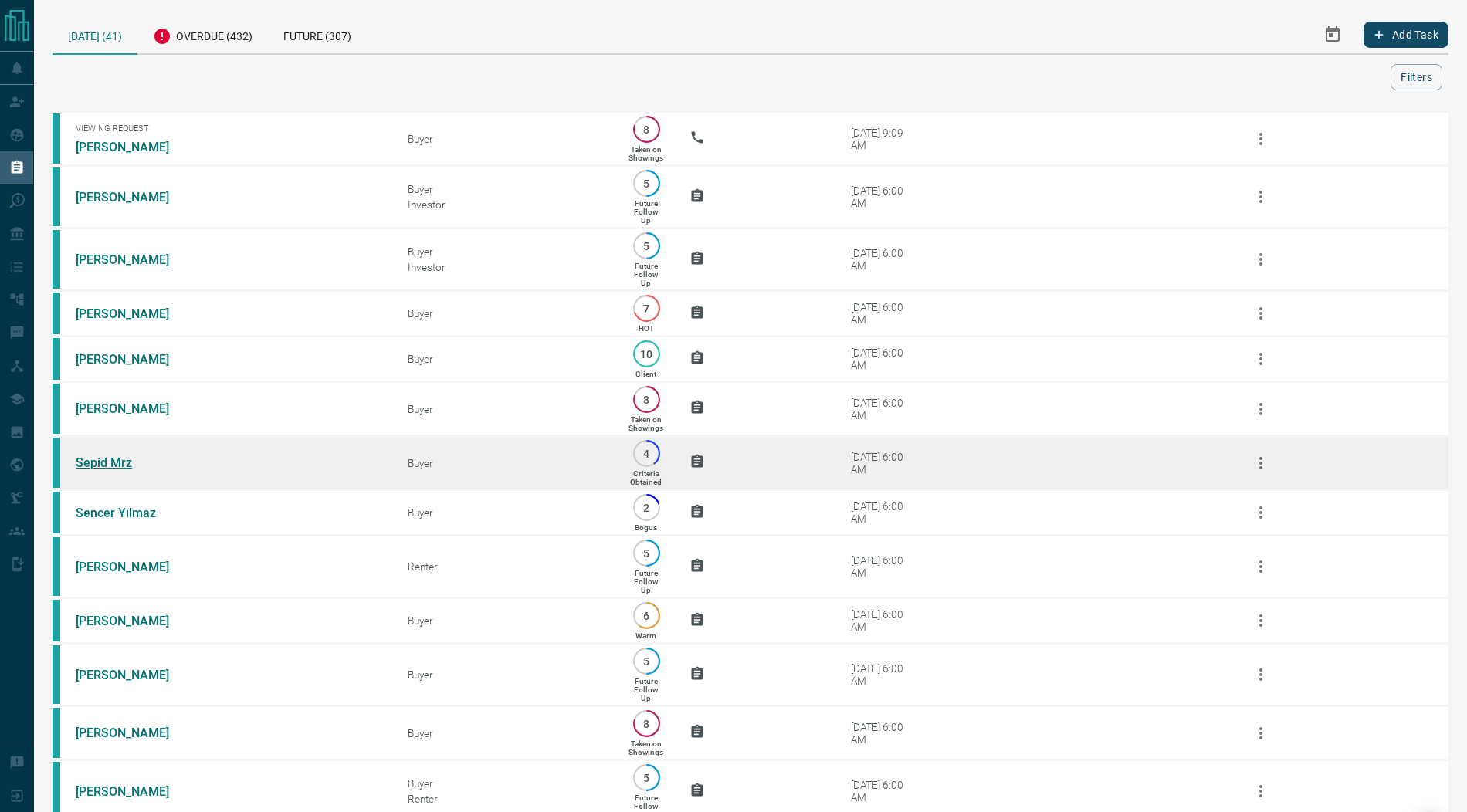
click at [98, 468] on link "Sepid Mrz" at bounding box center [134, 463] width 116 height 15
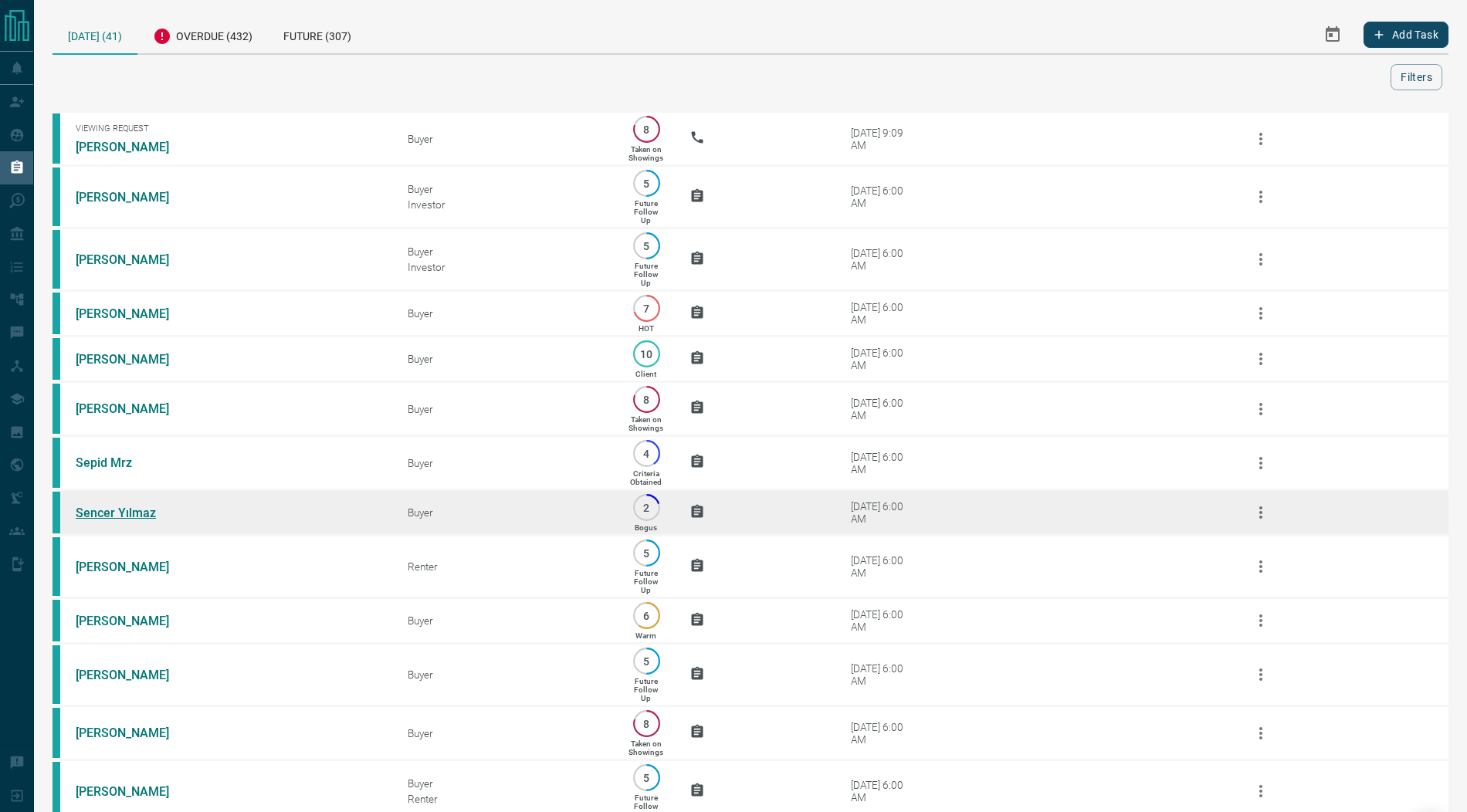
click at [101, 517] on link "Sencer Yılmaz" at bounding box center [134, 513] width 116 height 15
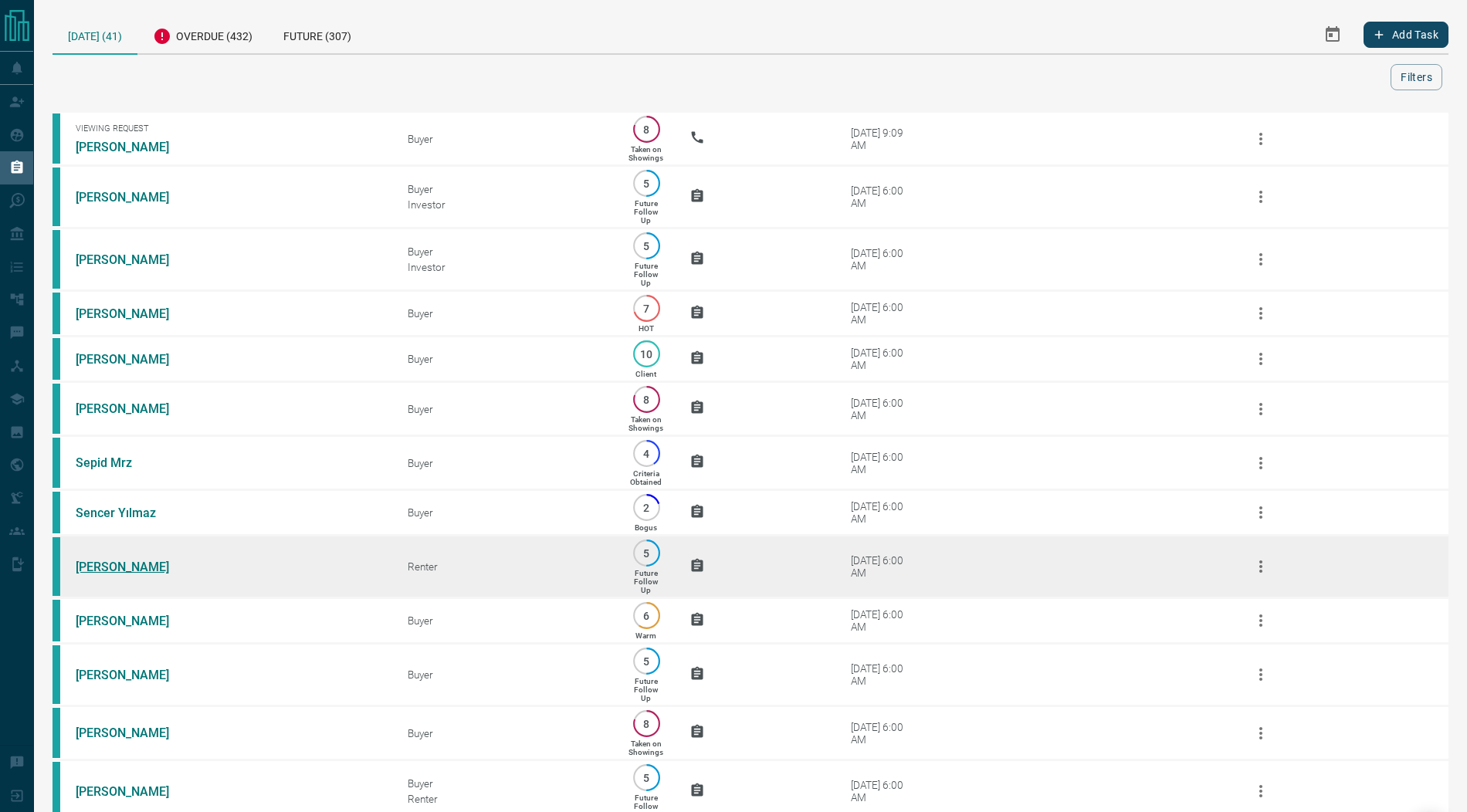
click at [110, 574] on link "Chansa Kalunga" at bounding box center [134, 567] width 116 height 15
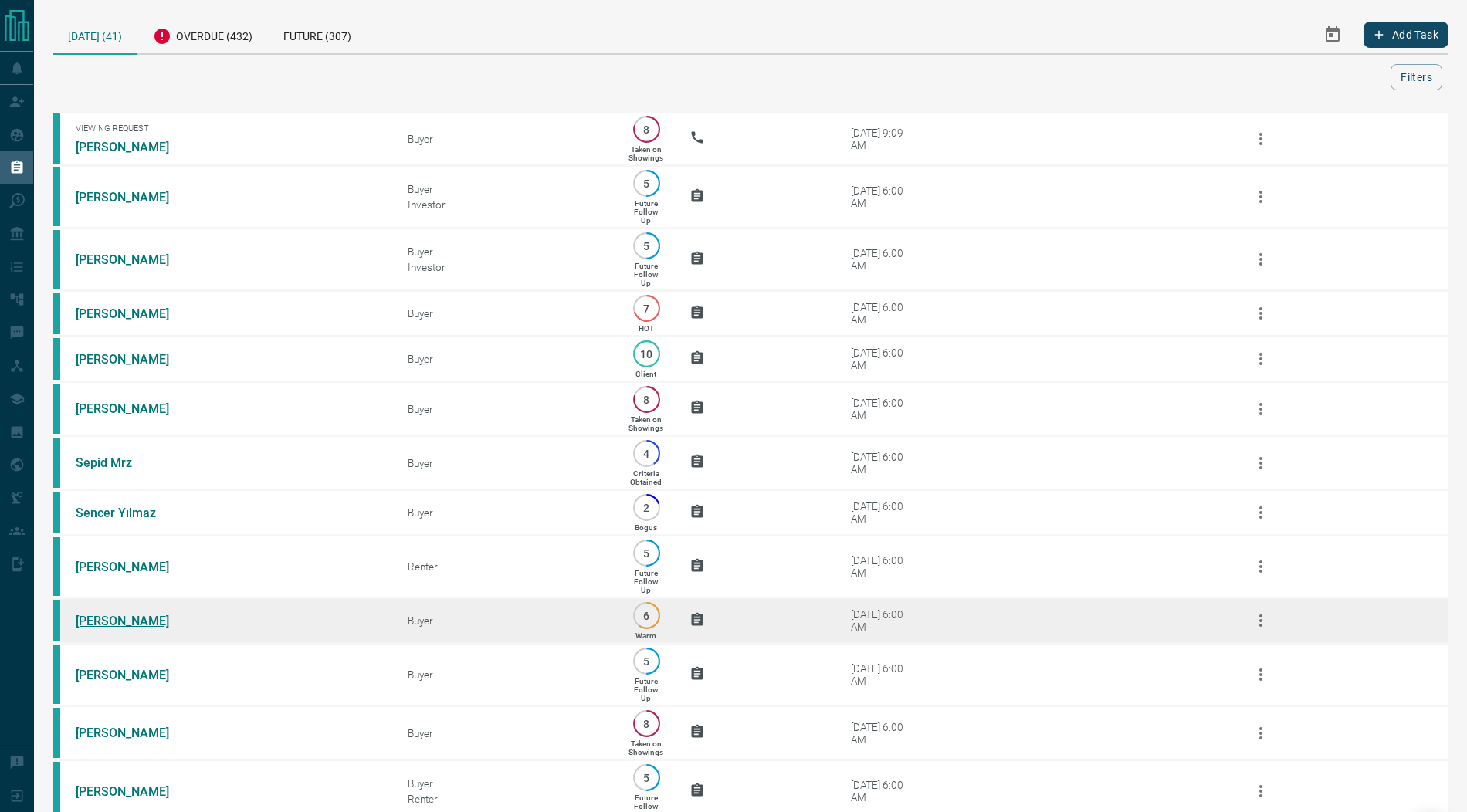
click at [113, 626] on link "Mandy Rubinoff" at bounding box center [134, 621] width 116 height 15
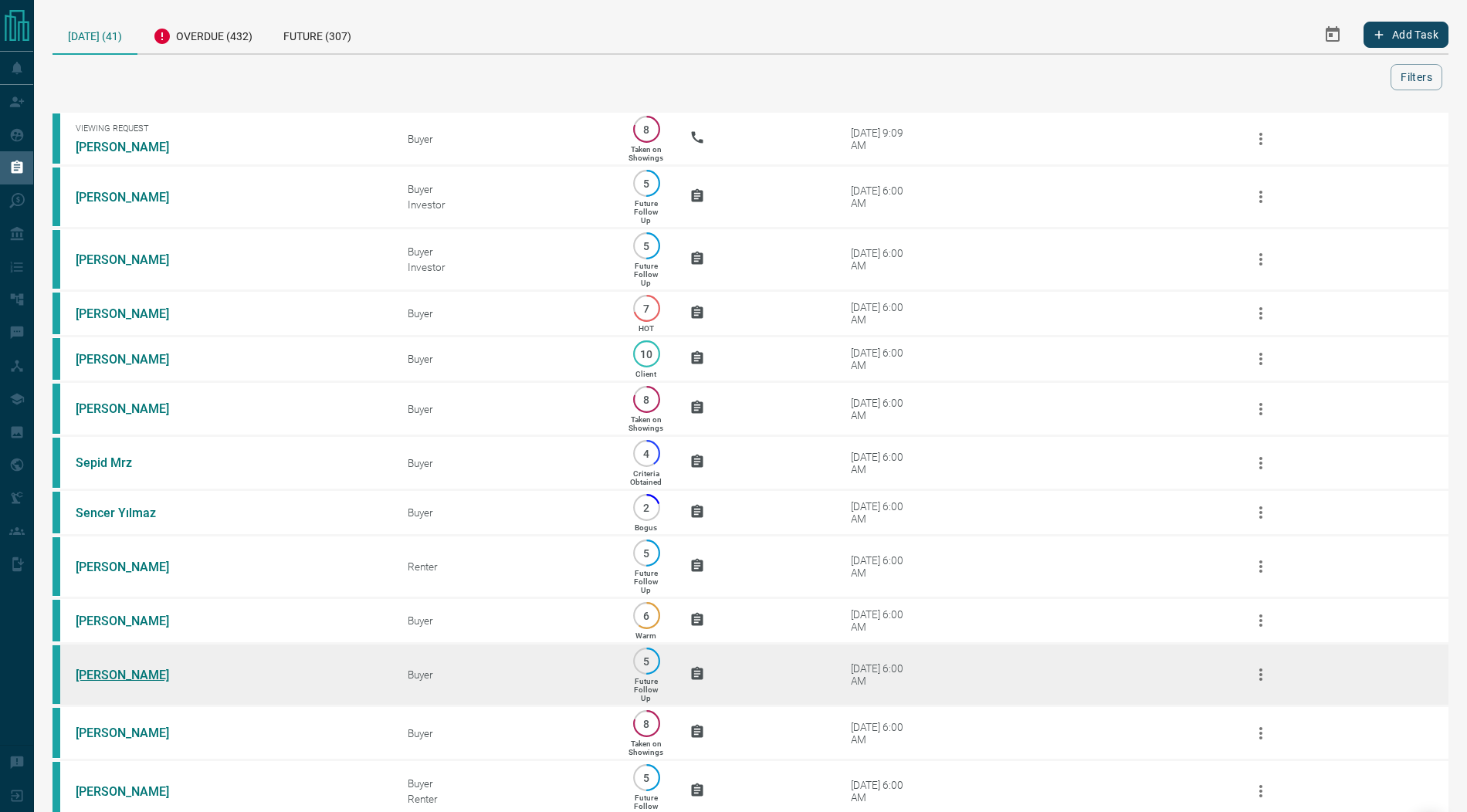
click at [111, 679] on link "Anna Stalteri" at bounding box center [134, 675] width 116 height 15
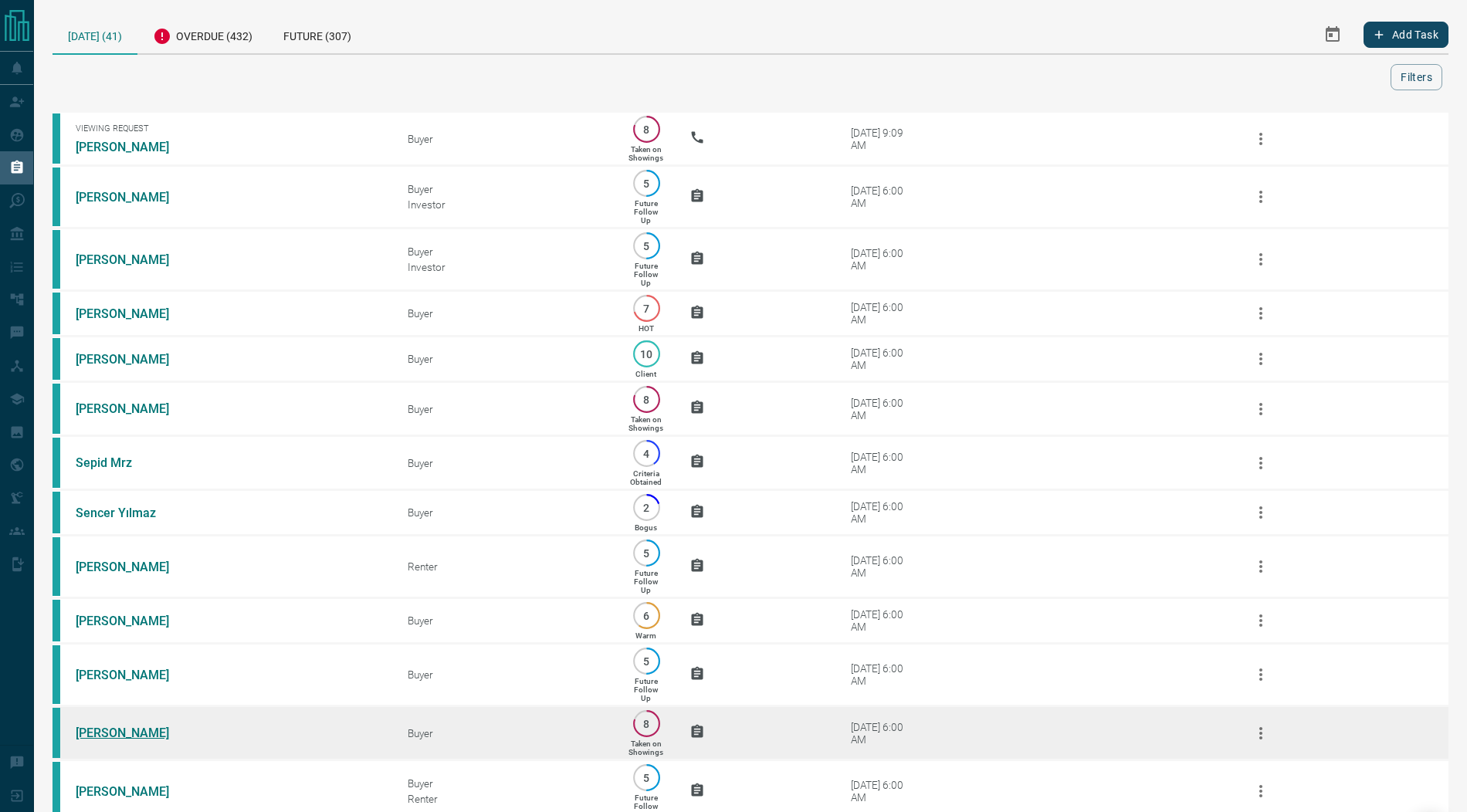
click at [111, 740] on link "Victor Dawe" at bounding box center [134, 733] width 116 height 15
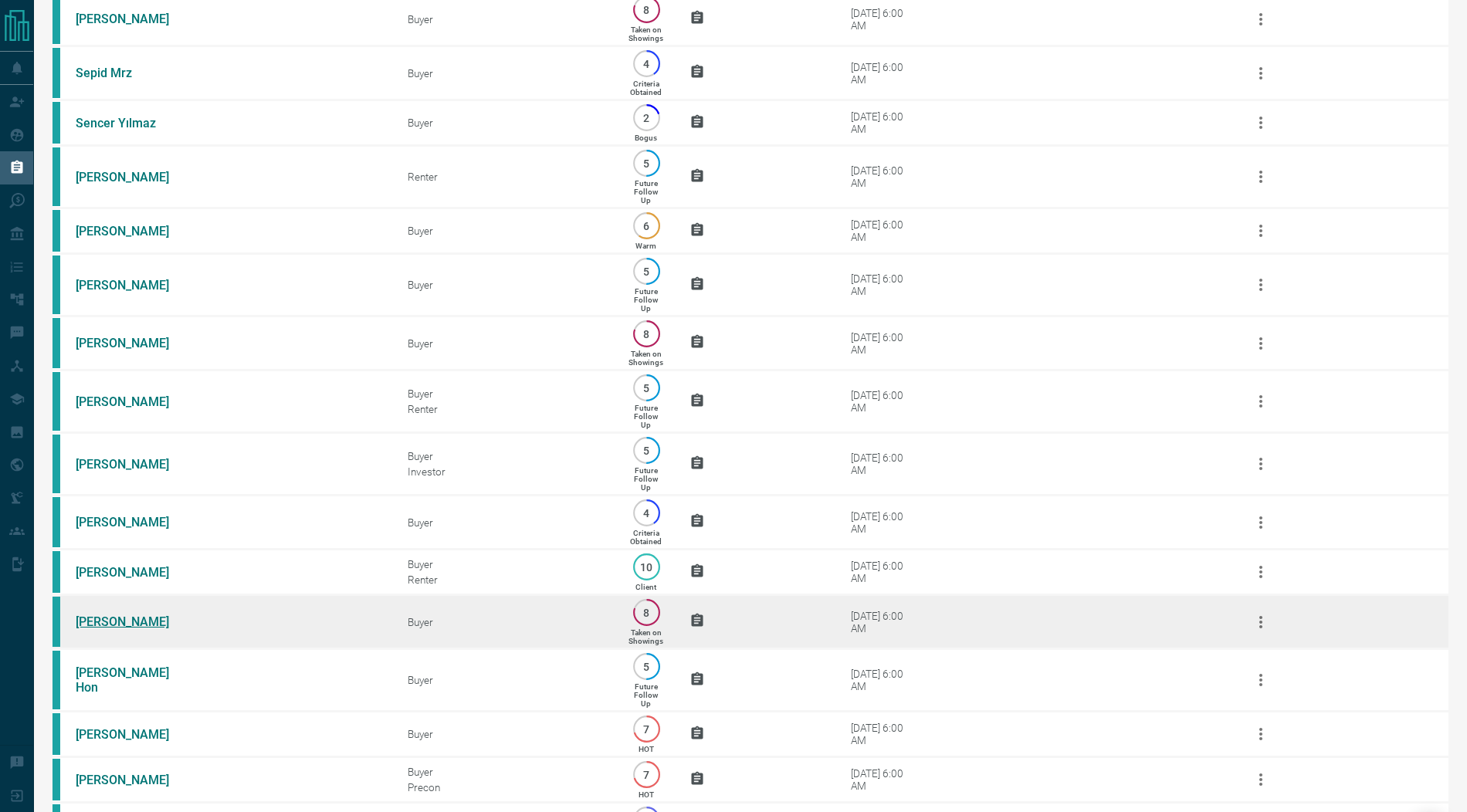
scroll to position [398, 0]
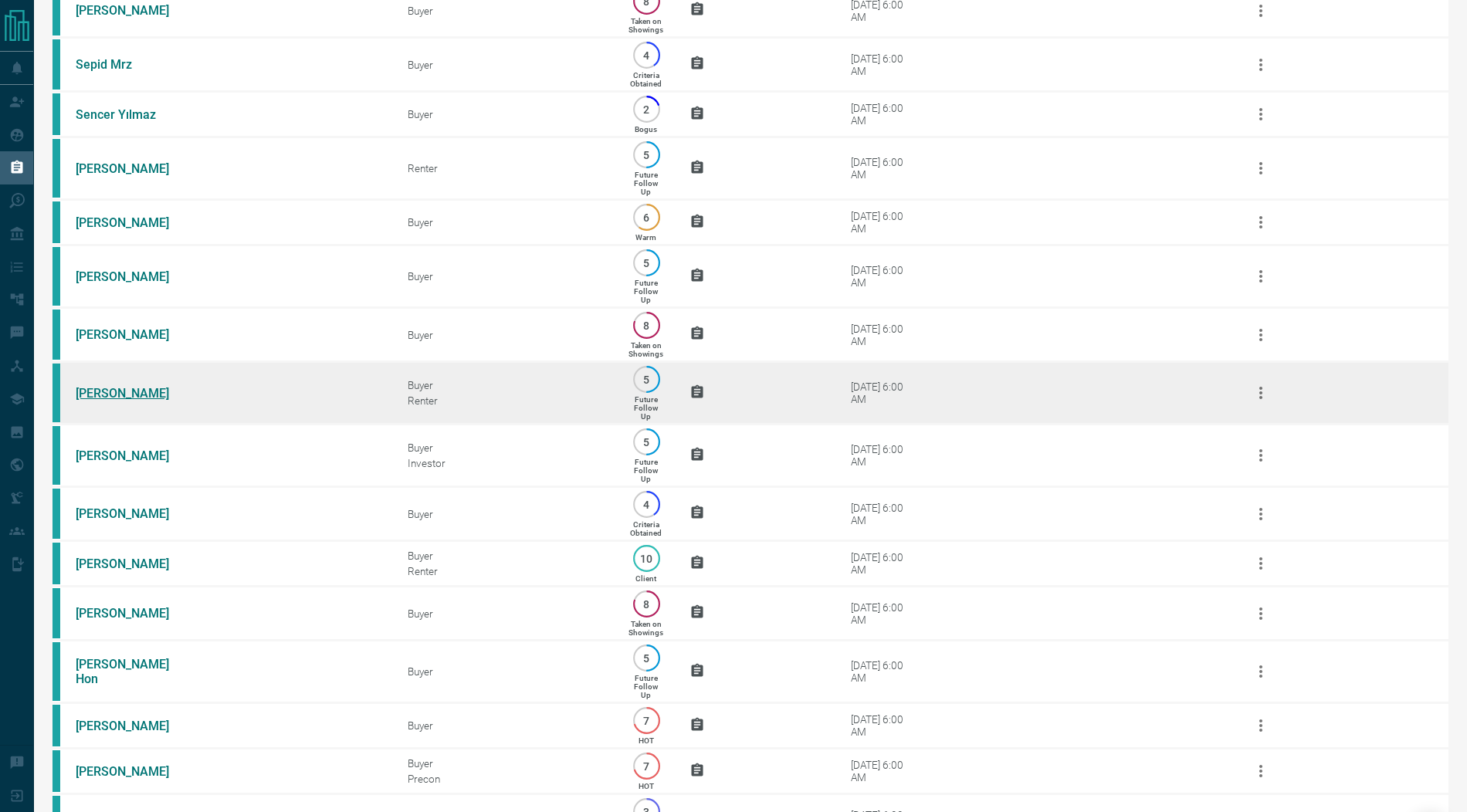
click at [112, 401] on link "Alf Yumul" at bounding box center [134, 393] width 116 height 15
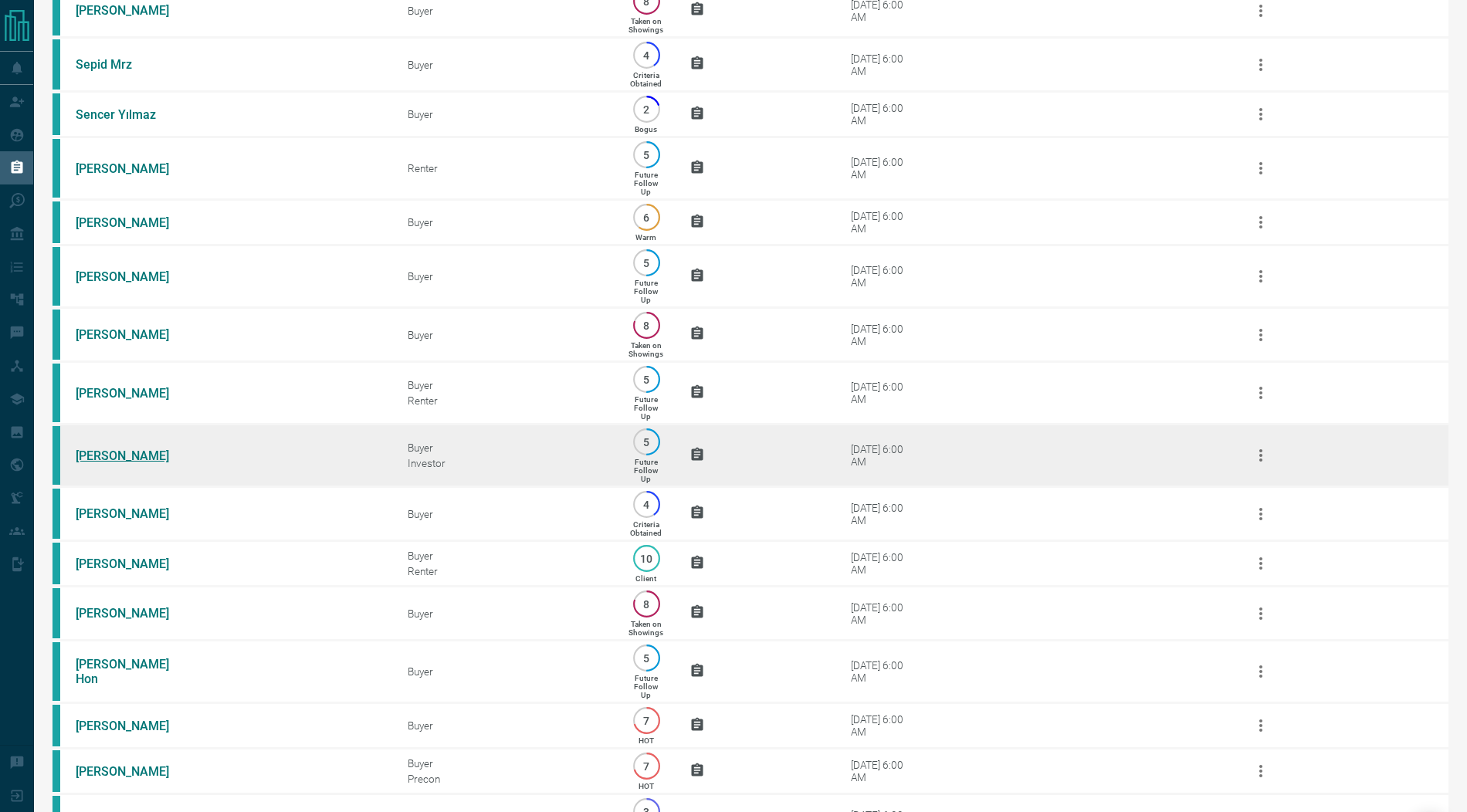
click at [111, 463] on link "Andy Yoon" at bounding box center [134, 456] width 116 height 15
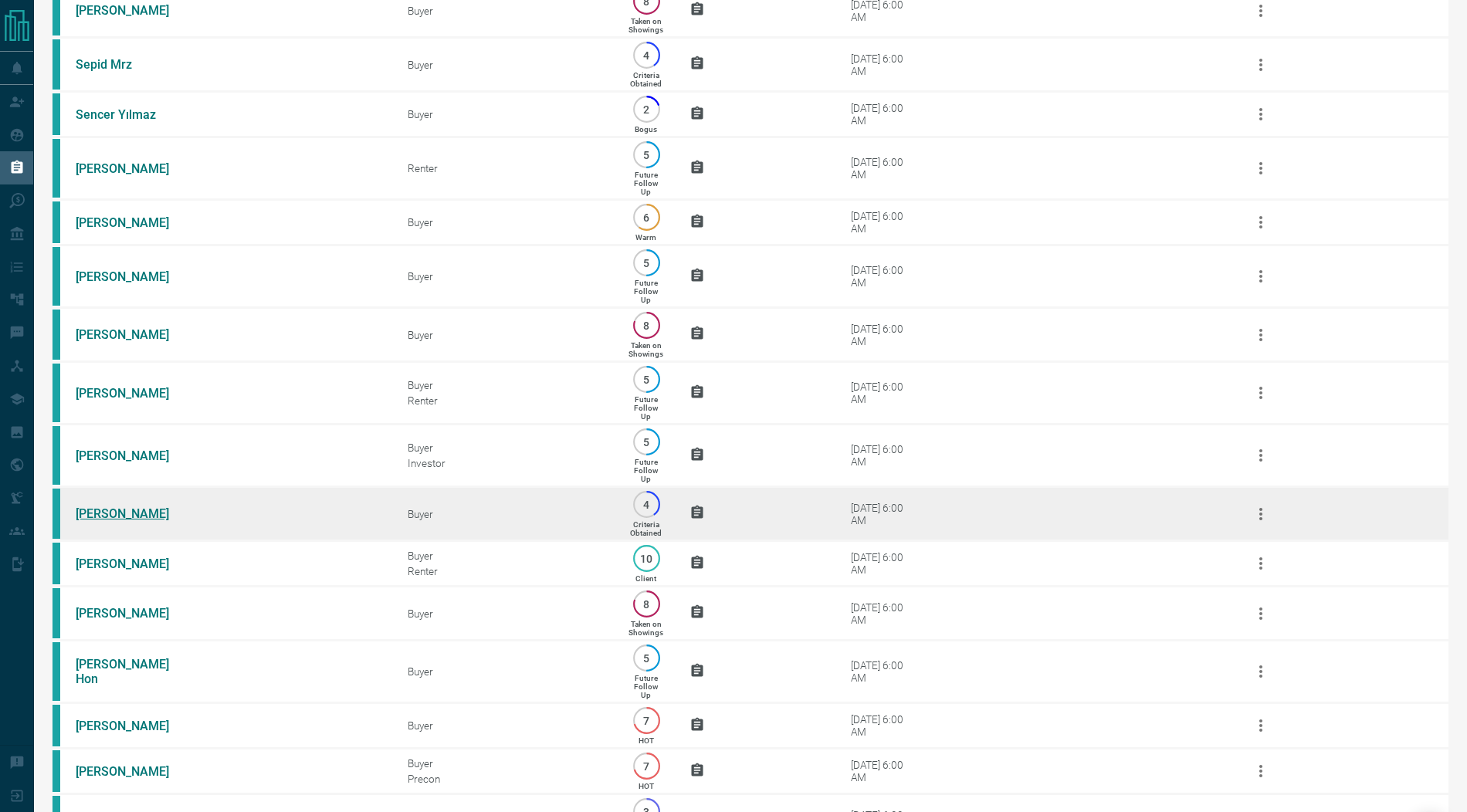
click at [111, 520] on link "Tracey Prehay" at bounding box center [134, 514] width 116 height 15
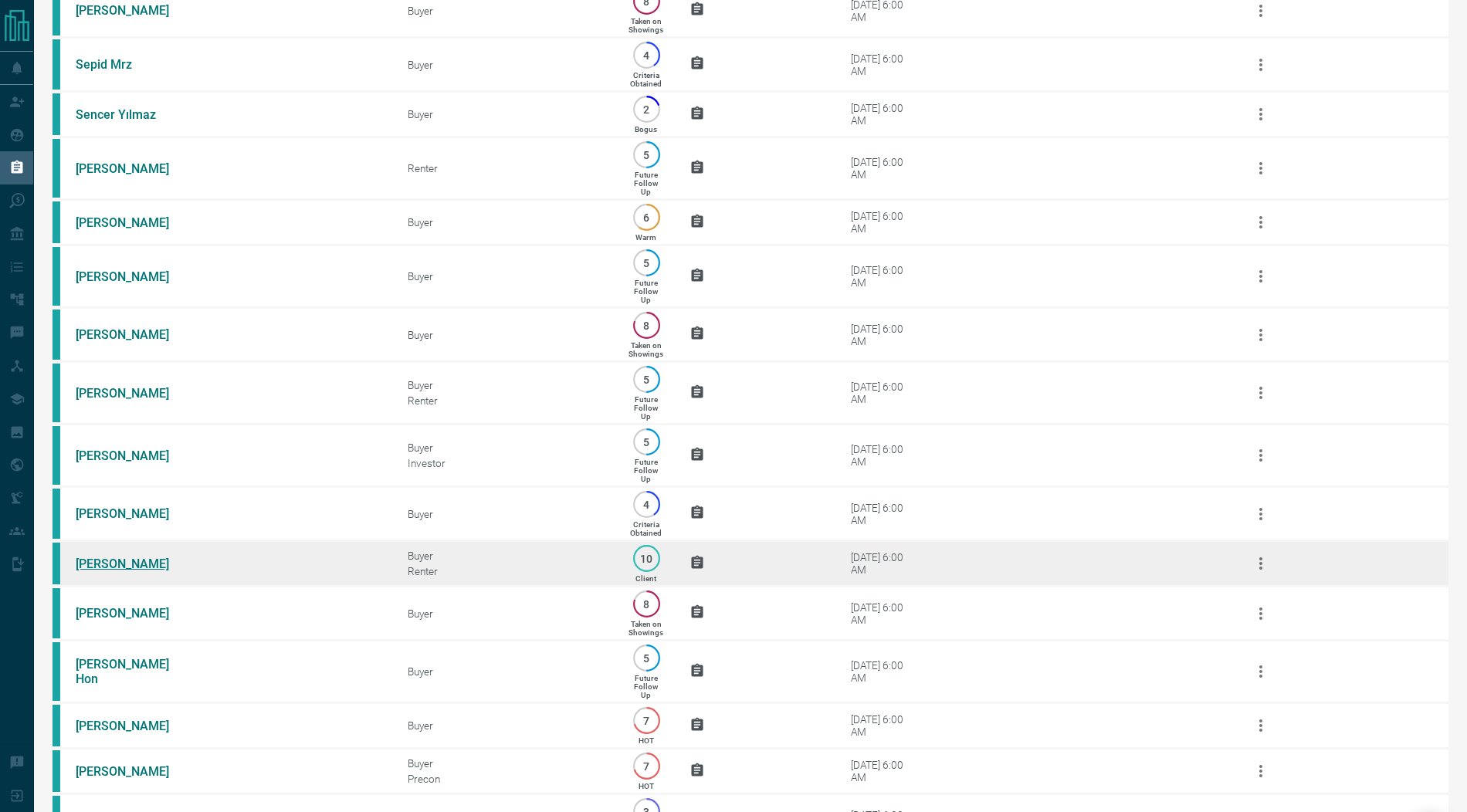
drag, startPoint x: 111, startPoint y: 574, endPoint x: 111, endPoint y: 582, distance: 8.0
click at [111, 571] on link "Michael Winter" at bounding box center [134, 563] width 116 height 15
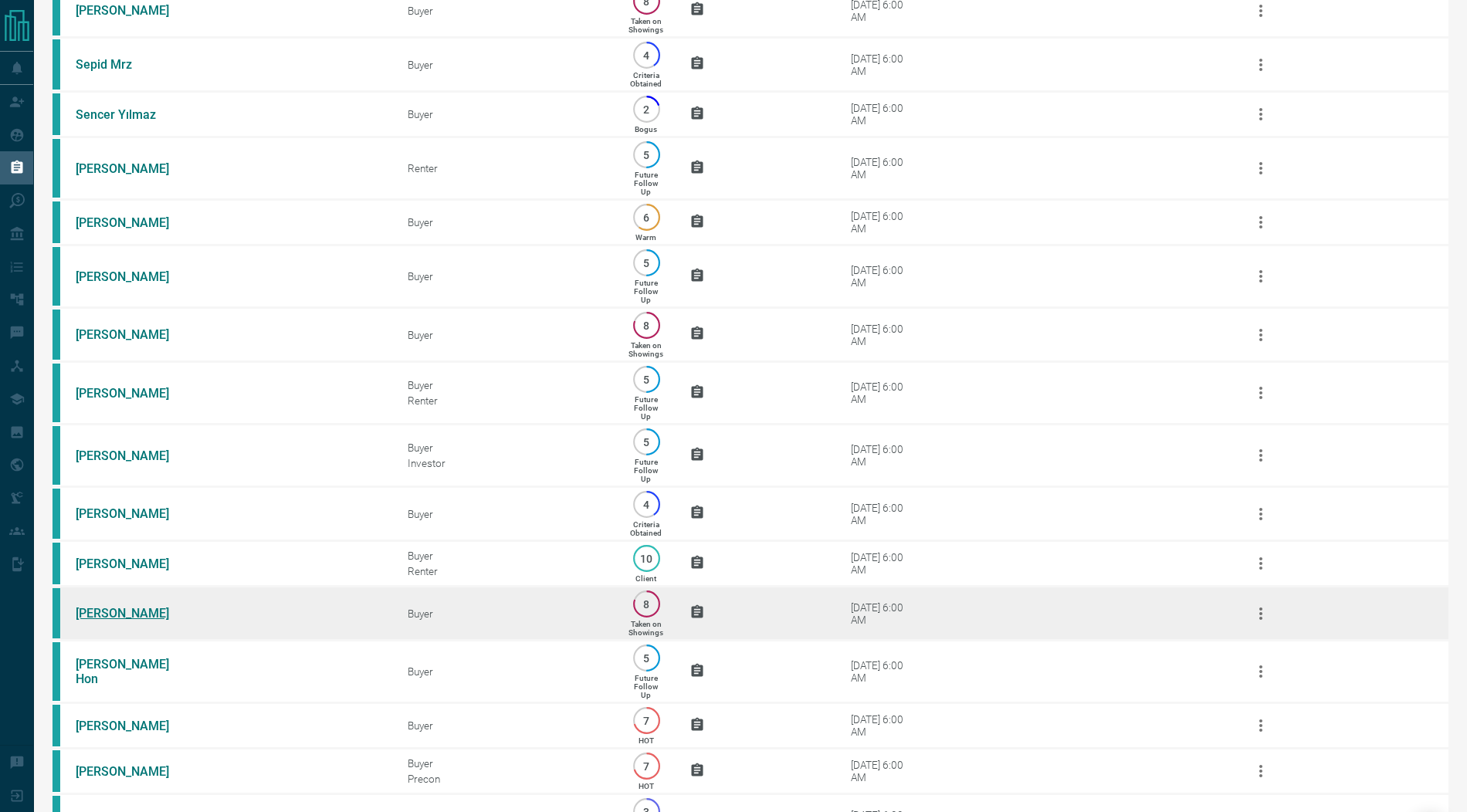
click at [112, 620] on link "Philip De Rothschild" at bounding box center [134, 613] width 116 height 15
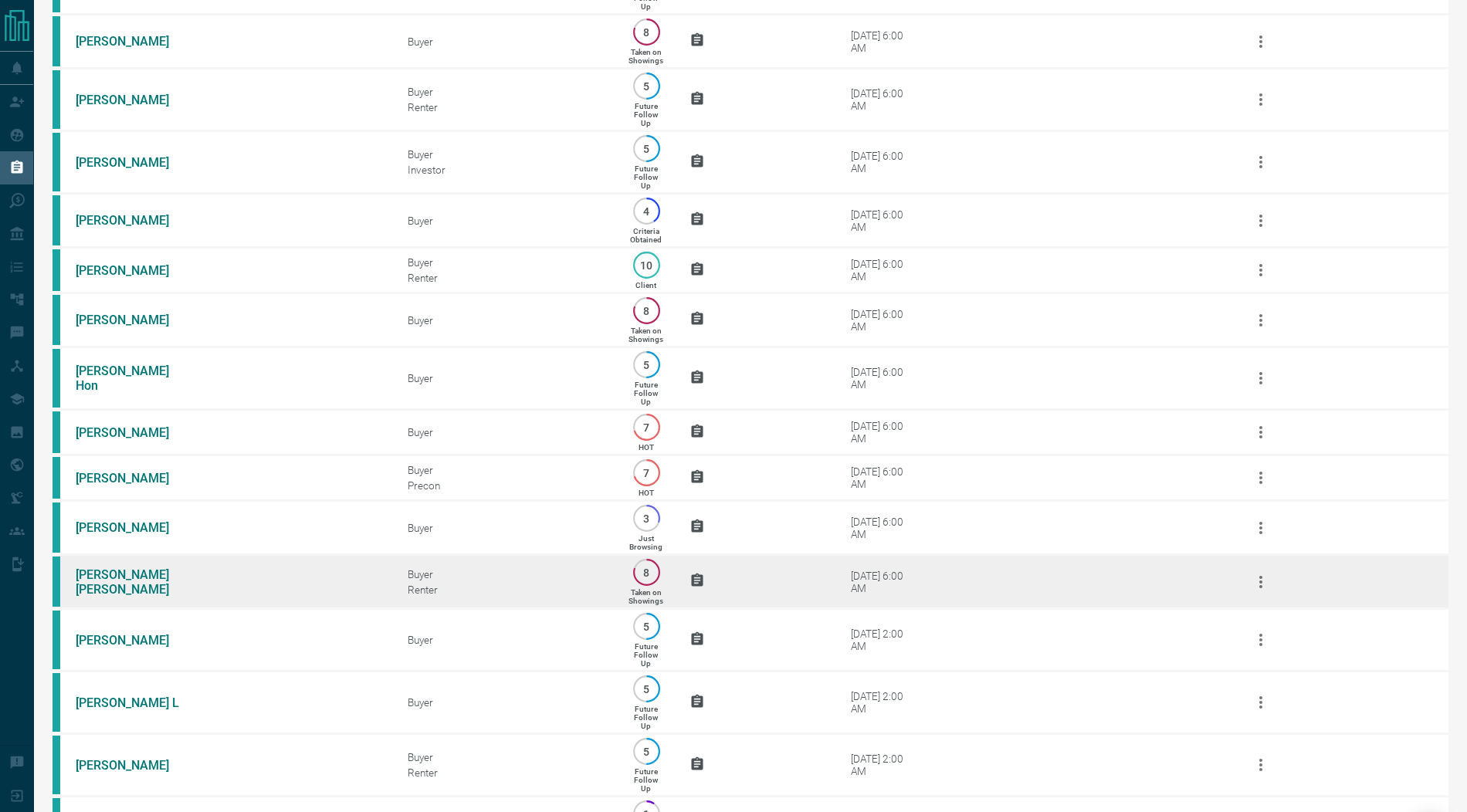
scroll to position [723, 0]
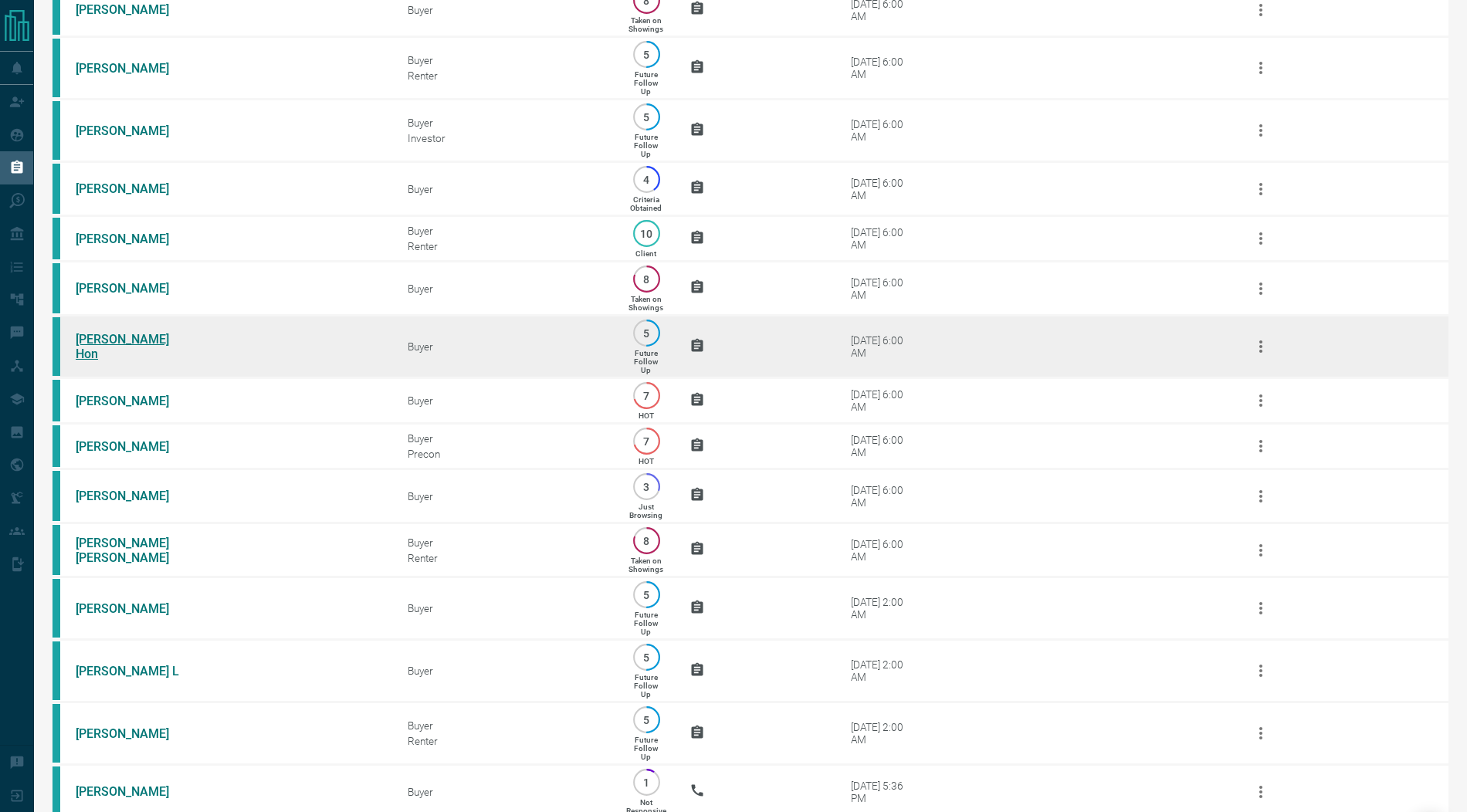
click at [98, 361] on link "Clayton Hon" at bounding box center [134, 346] width 116 height 29
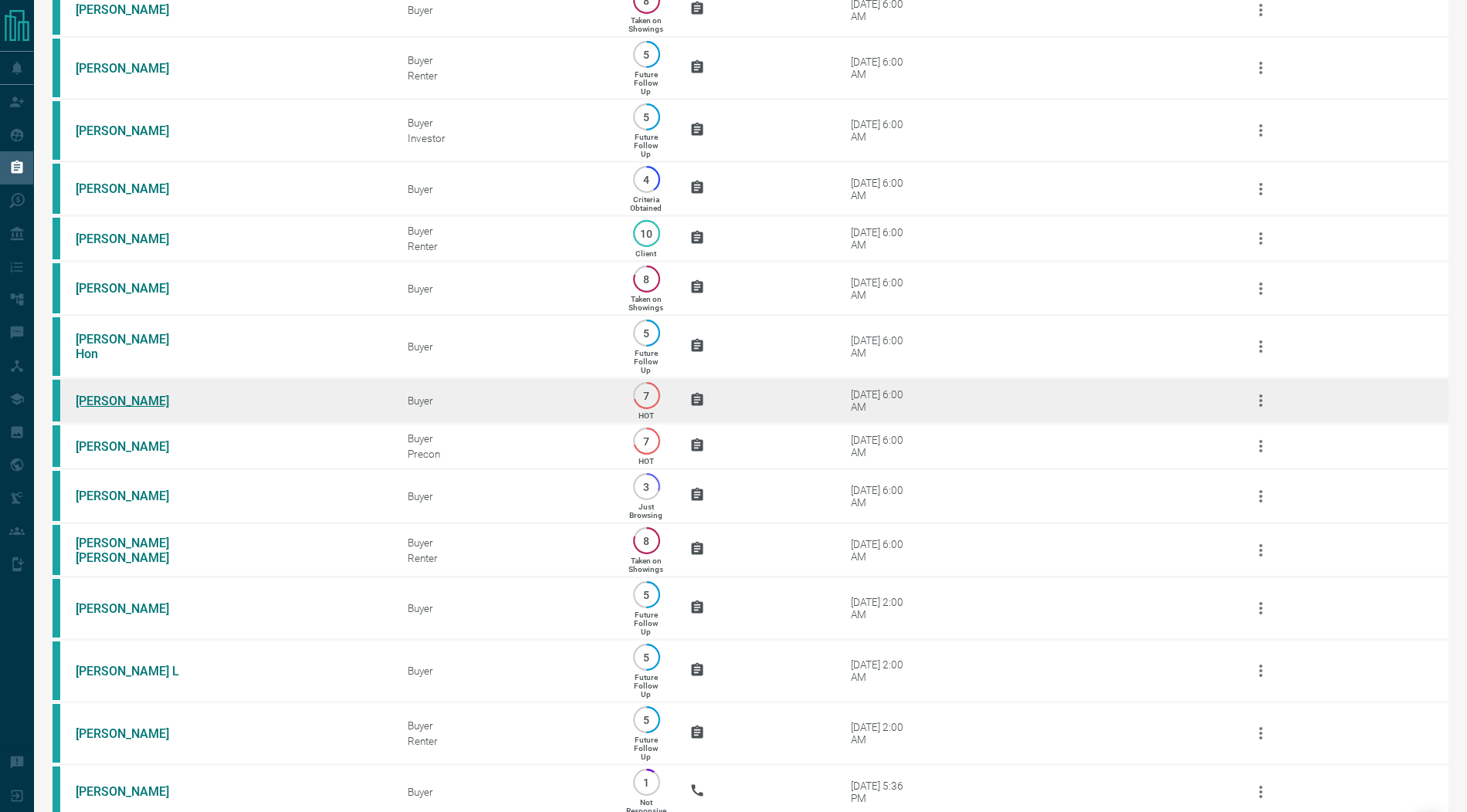
click at [107, 408] on link "Dharmendra Gandhi" at bounding box center [134, 401] width 116 height 15
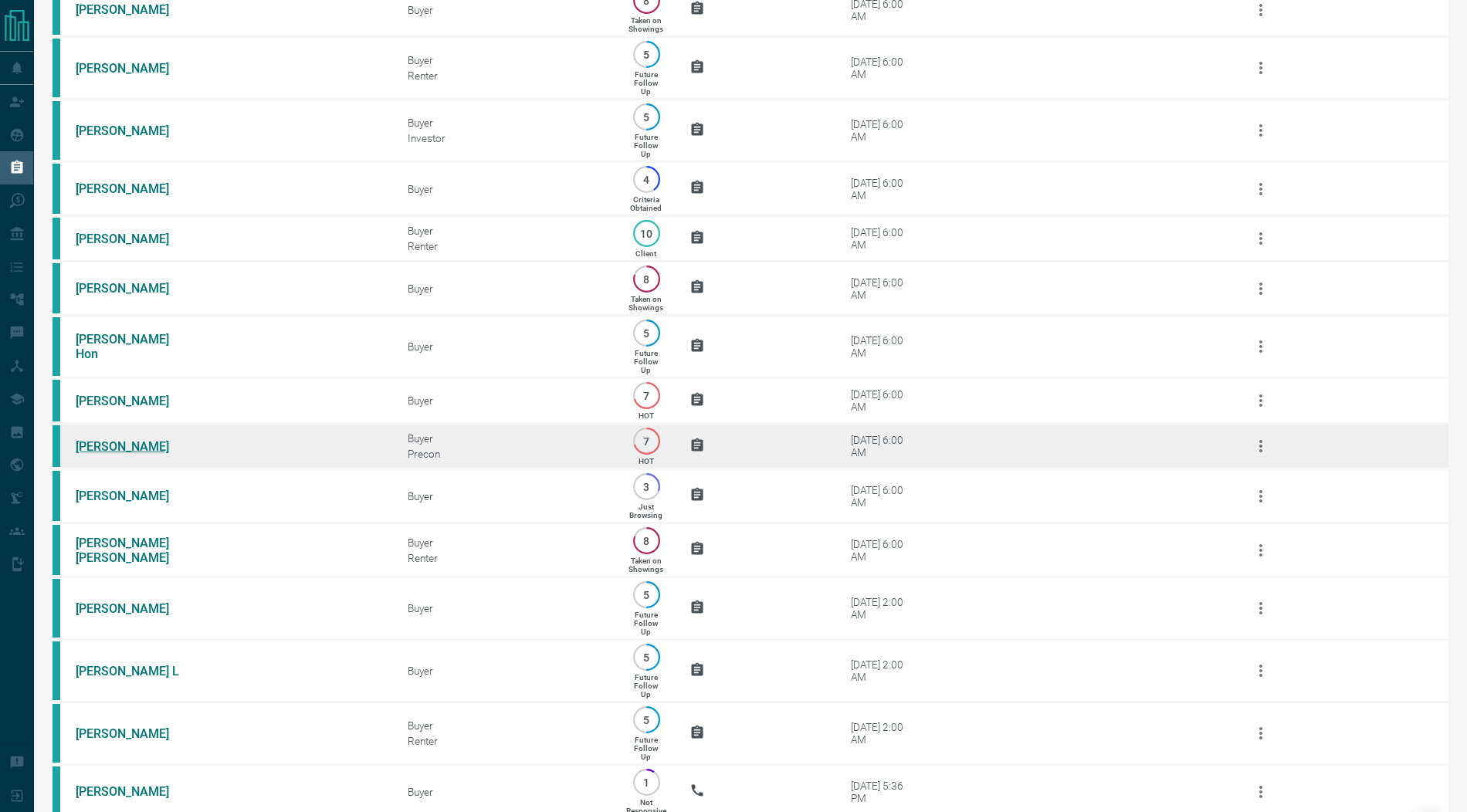
click at [109, 453] on link "Xiaoyue Xiao" at bounding box center [134, 446] width 116 height 15
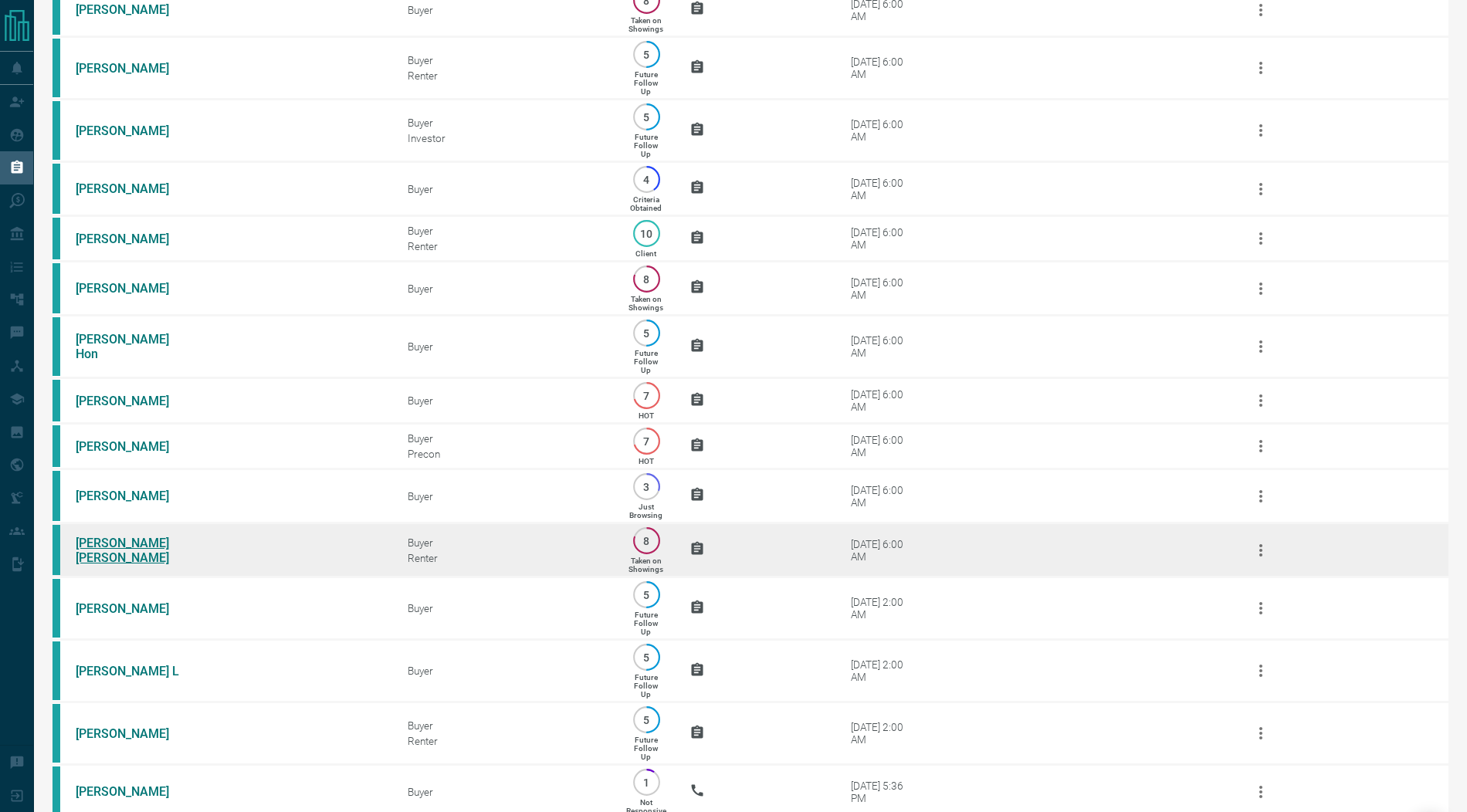
click at [107, 565] on link "Salvo Randazzo" at bounding box center [134, 549] width 116 height 29
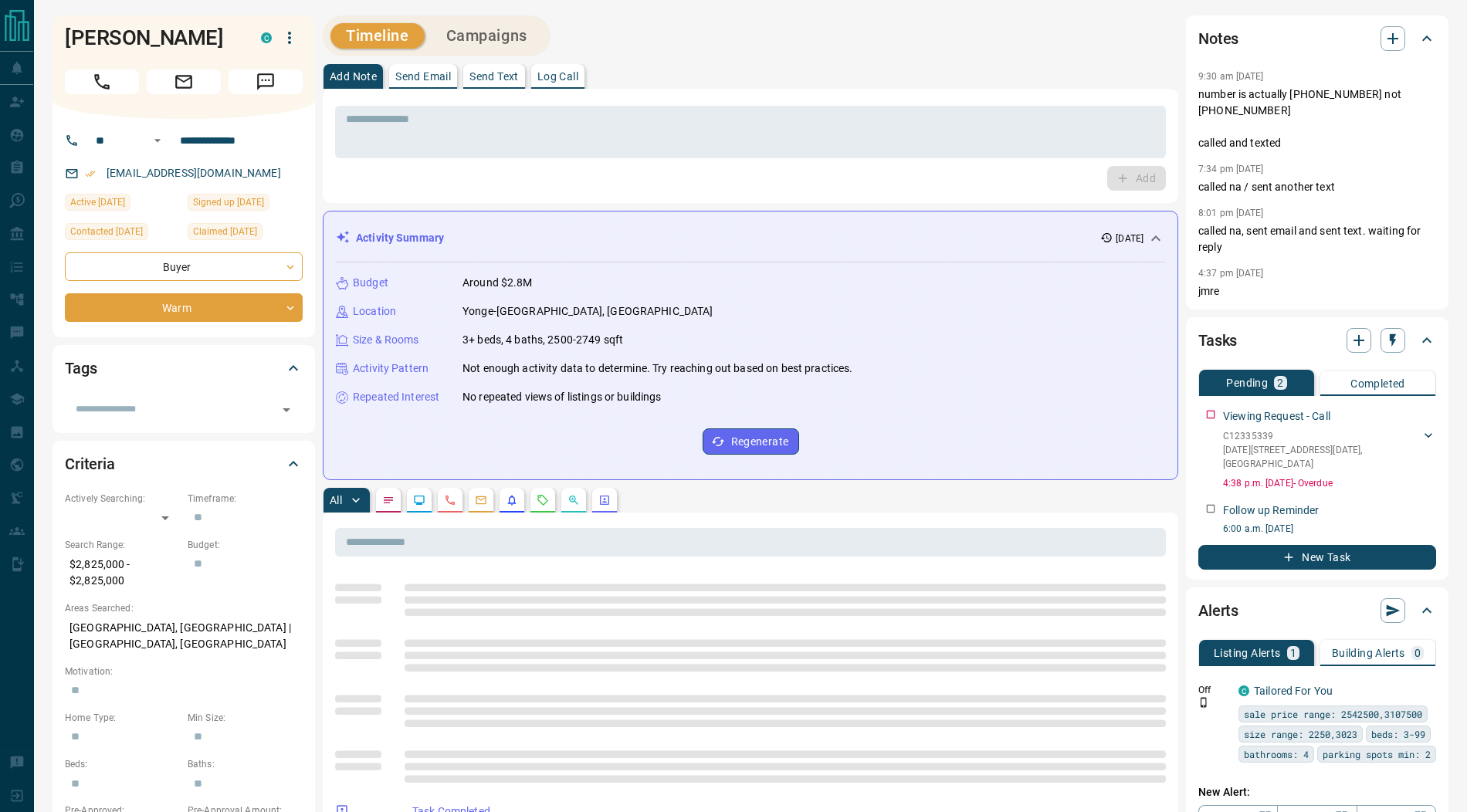
scroll to position [1086, 0]
